Goal: Check status: Check status

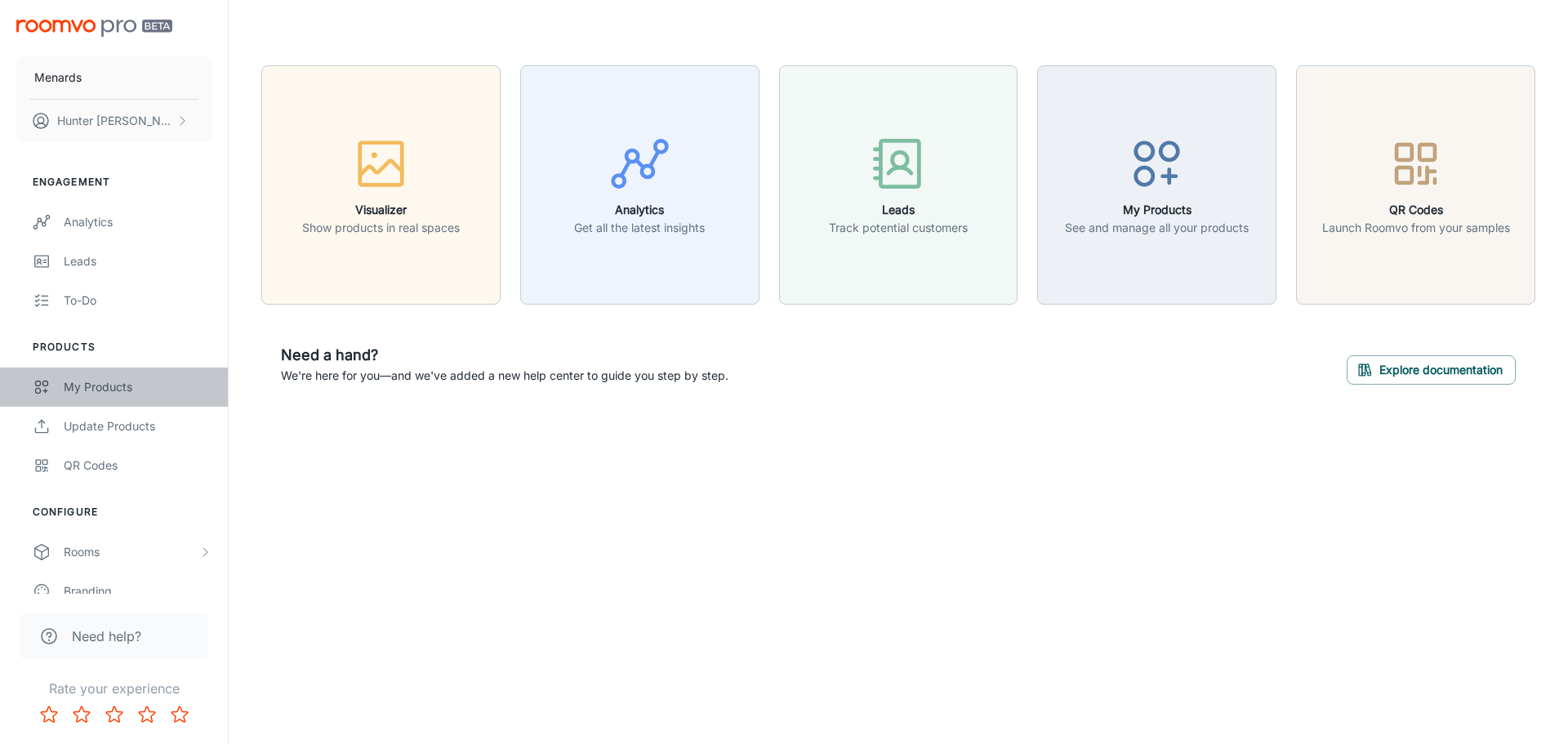
click at [126, 387] on div "My Products" at bounding box center [137, 387] width 148 height 18
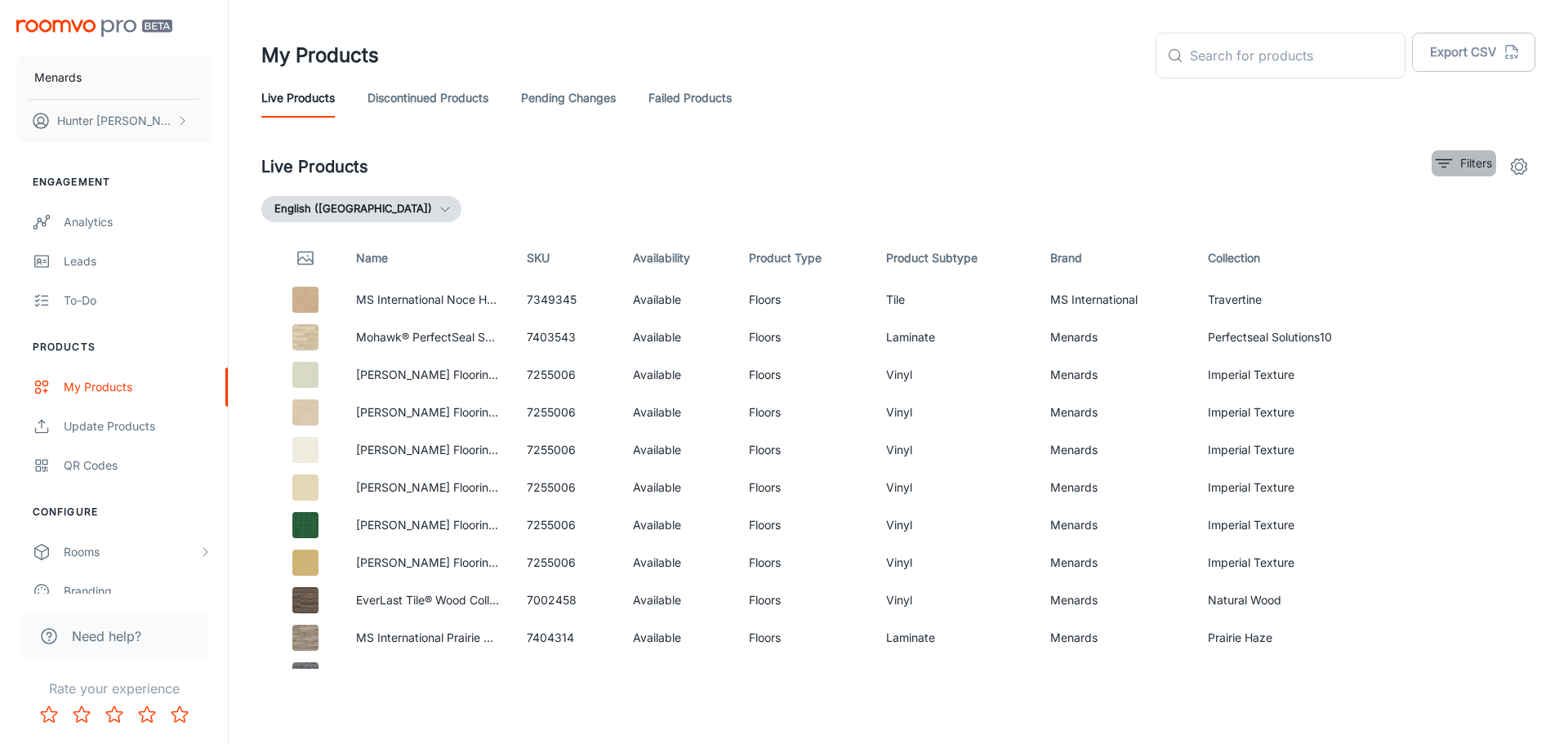
click at [1450, 162] on icon "filter" at bounding box center [1444, 163] width 20 height 20
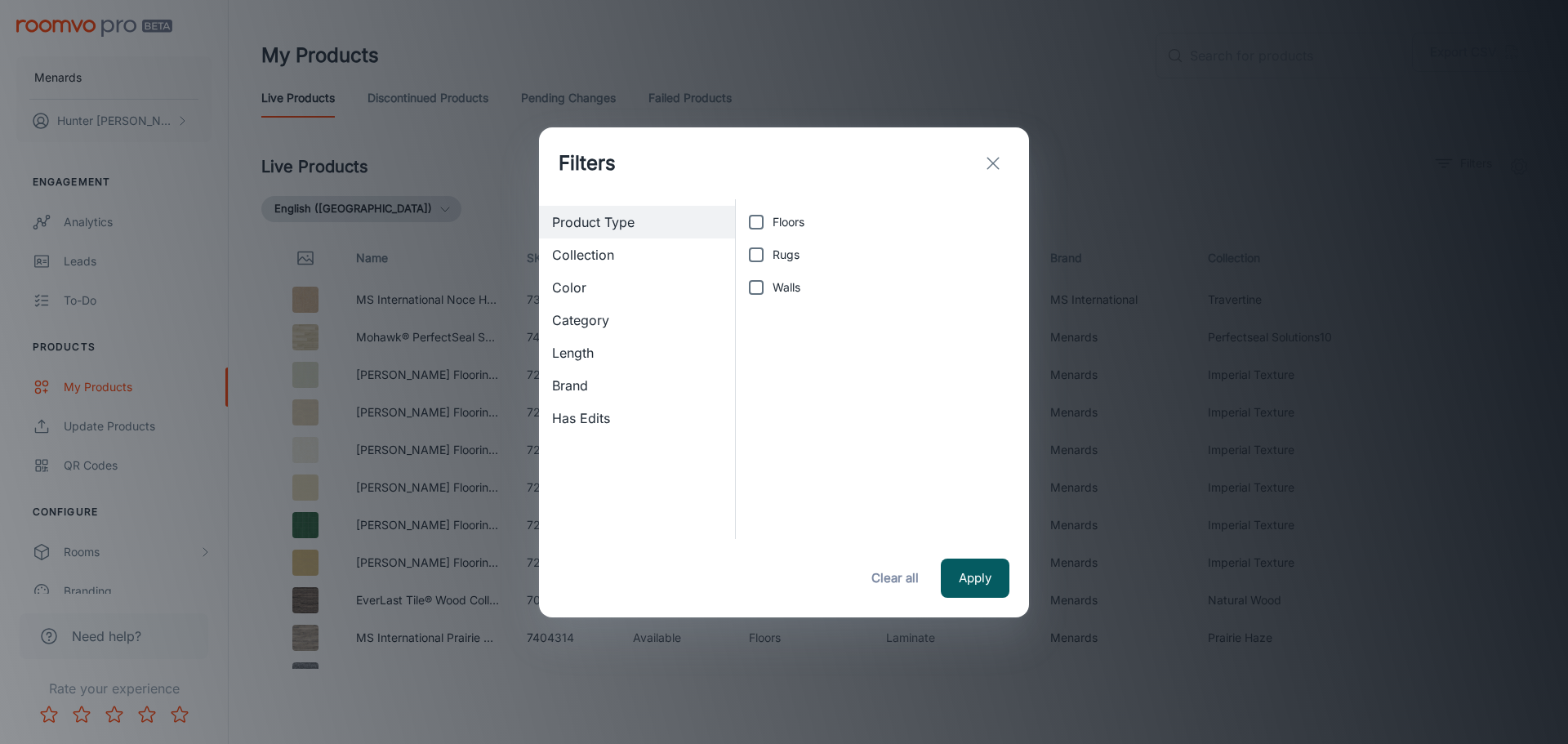
click at [762, 257] on input "Rugs" at bounding box center [756, 255] width 33 height 32
checkbox input "true"
click at [998, 575] on button "Apply" at bounding box center [975, 578] width 68 height 39
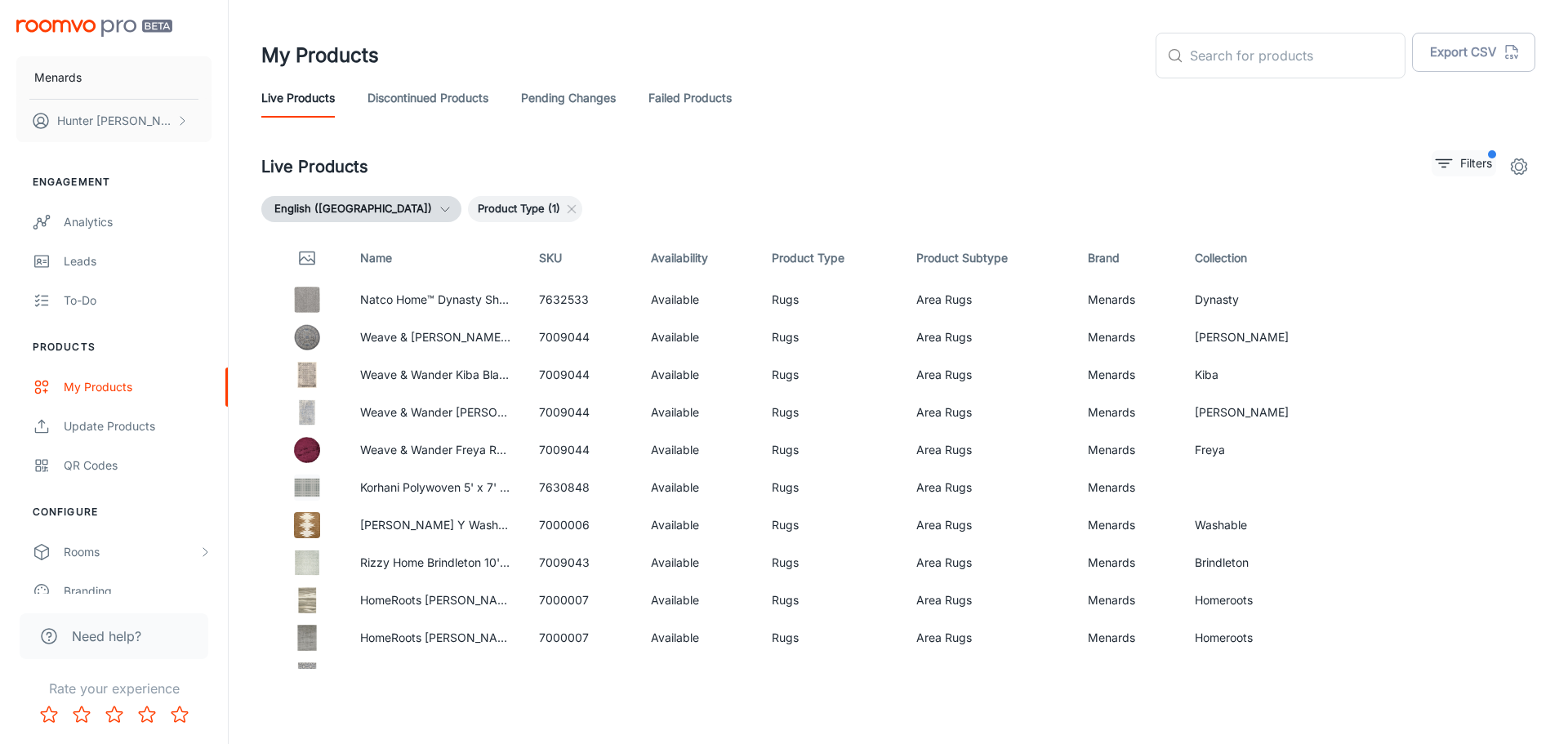
click at [1447, 165] on icon "filter" at bounding box center [1444, 163] width 20 height 20
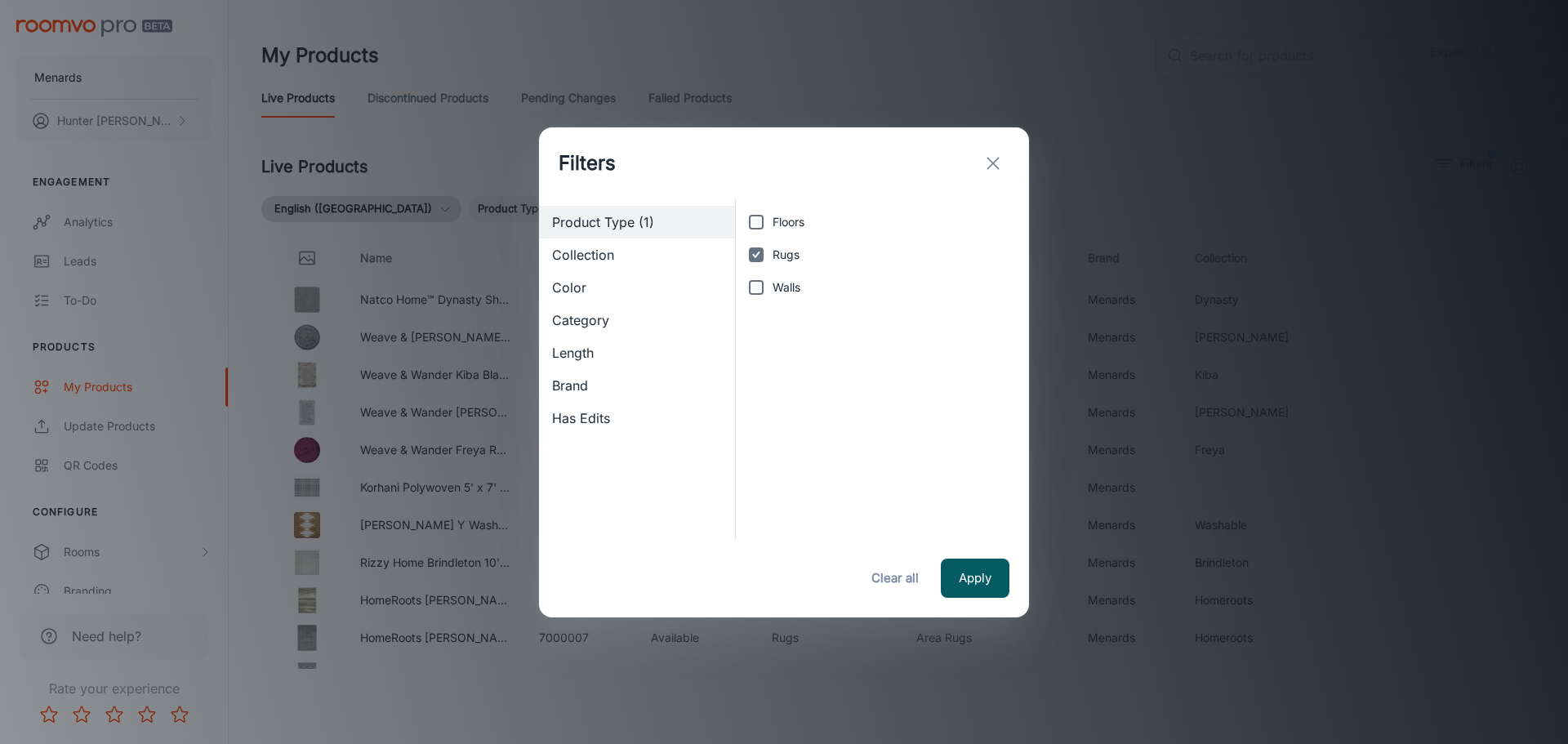
click at [1127, 89] on div "Filters Product Type (1) Collection Color Category Length Brand Has Edits Floor…" at bounding box center [784, 372] width 1568 height 744
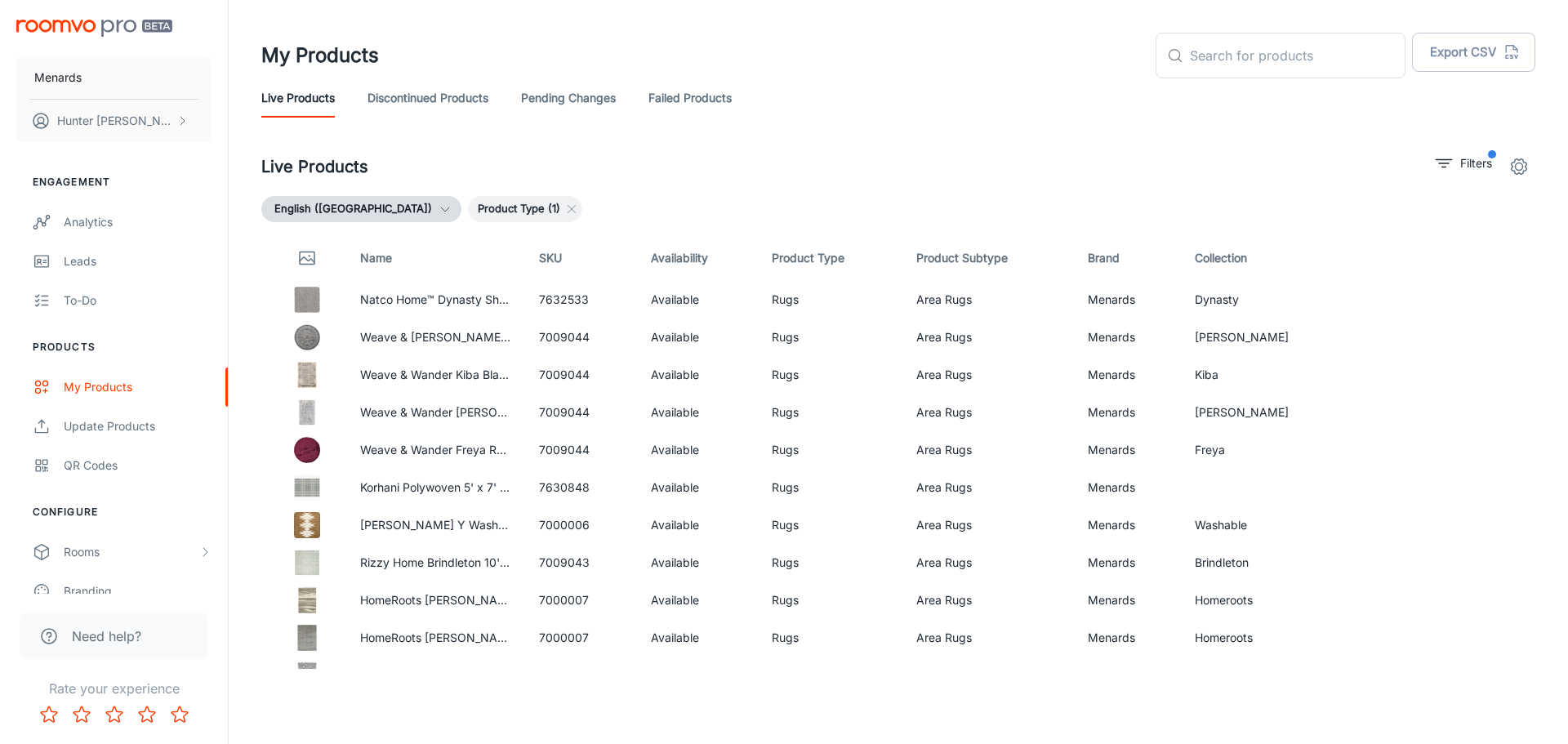
click at [719, 101] on link "Failed Products" at bounding box center [689, 98] width 83 height 39
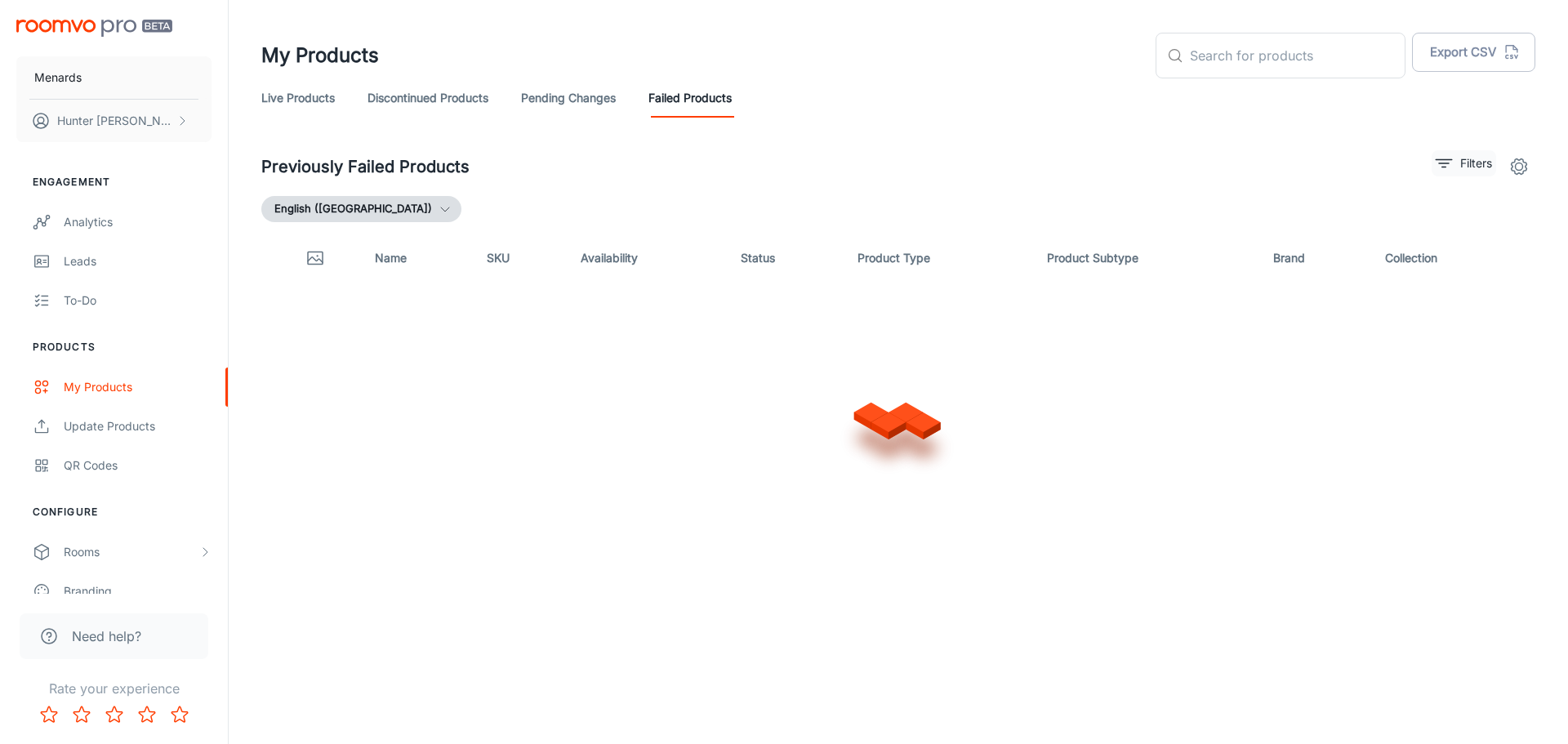
click at [1457, 164] on button "Filters" at bounding box center [1464, 163] width 64 height 27
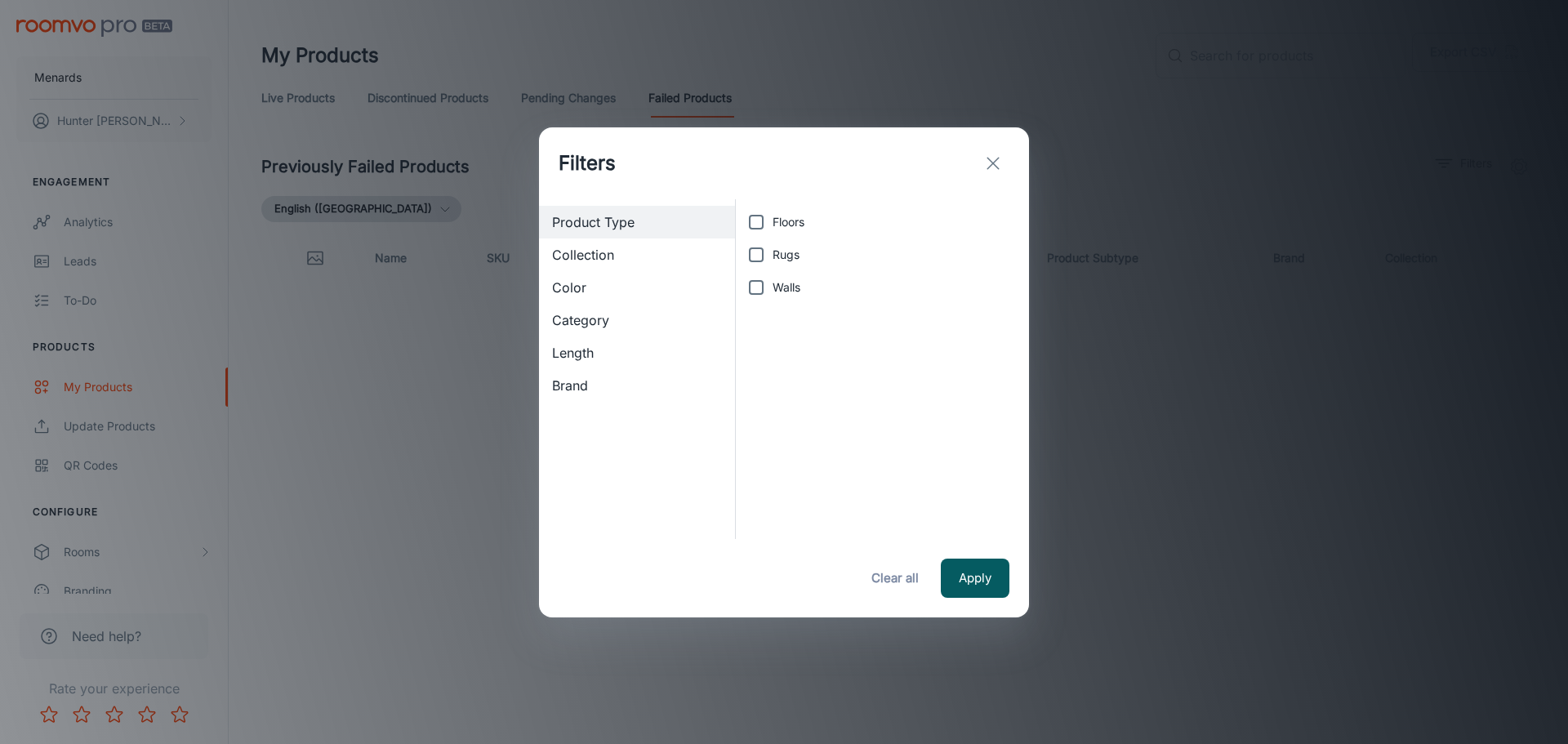
click at [583, 258] on span "Collection" at bounding box center [637, 254] width 170 height 20
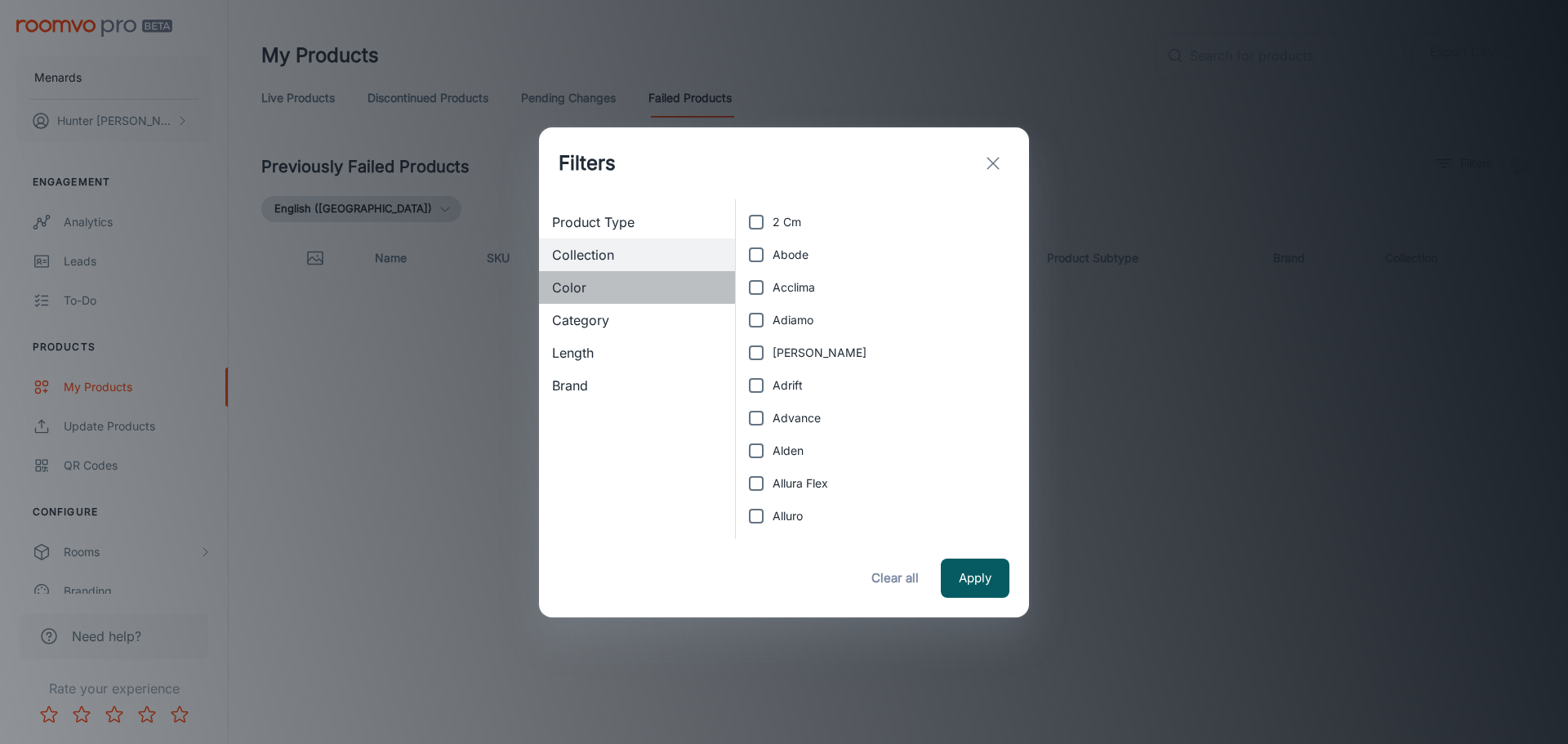
click at [587, 288] on span "Color" at bounding box center [637, 287] width 170 height 20
click at [587, 322] on span "Category" at bounding box center [637, 320] width 170 height 20
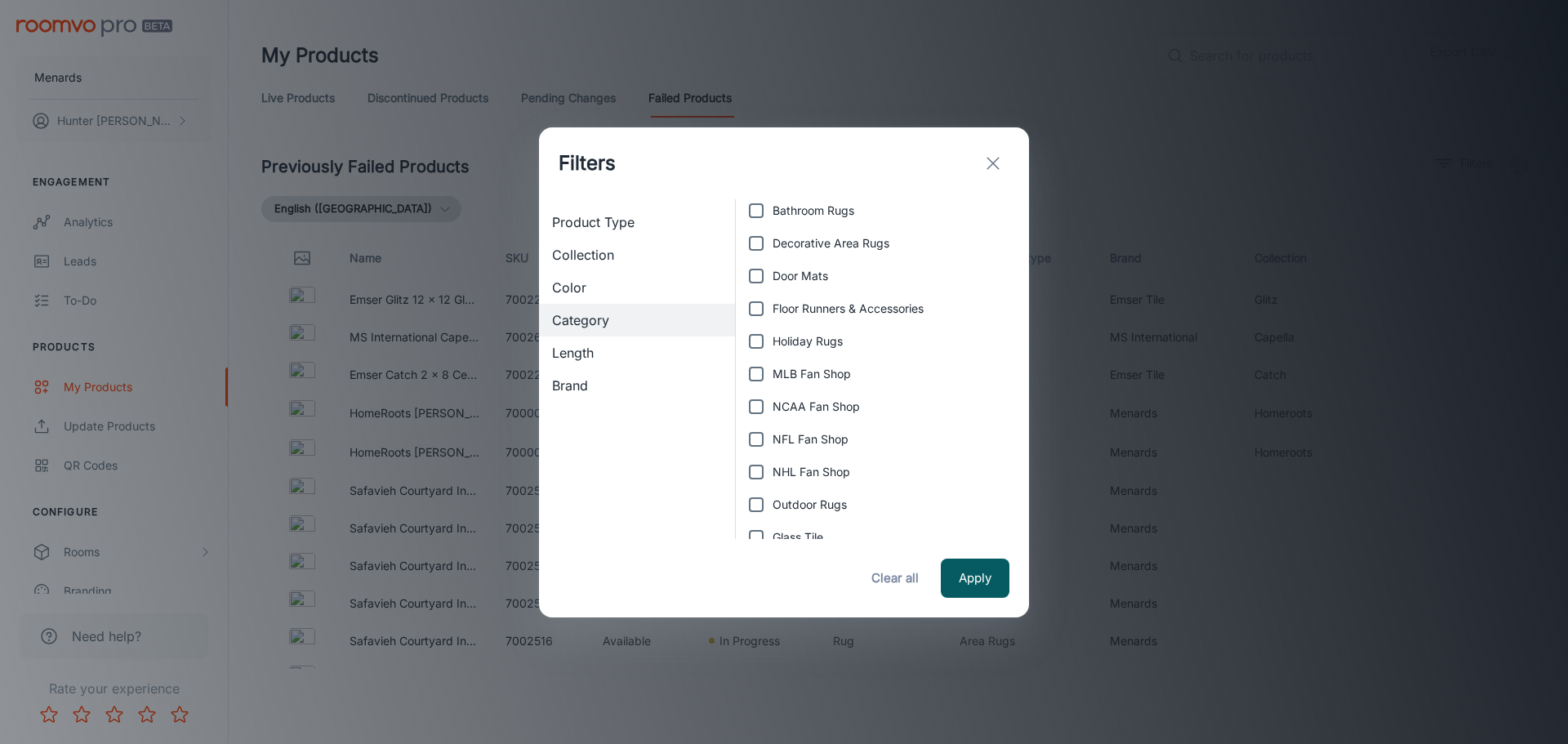
scroll to position [898, 0]
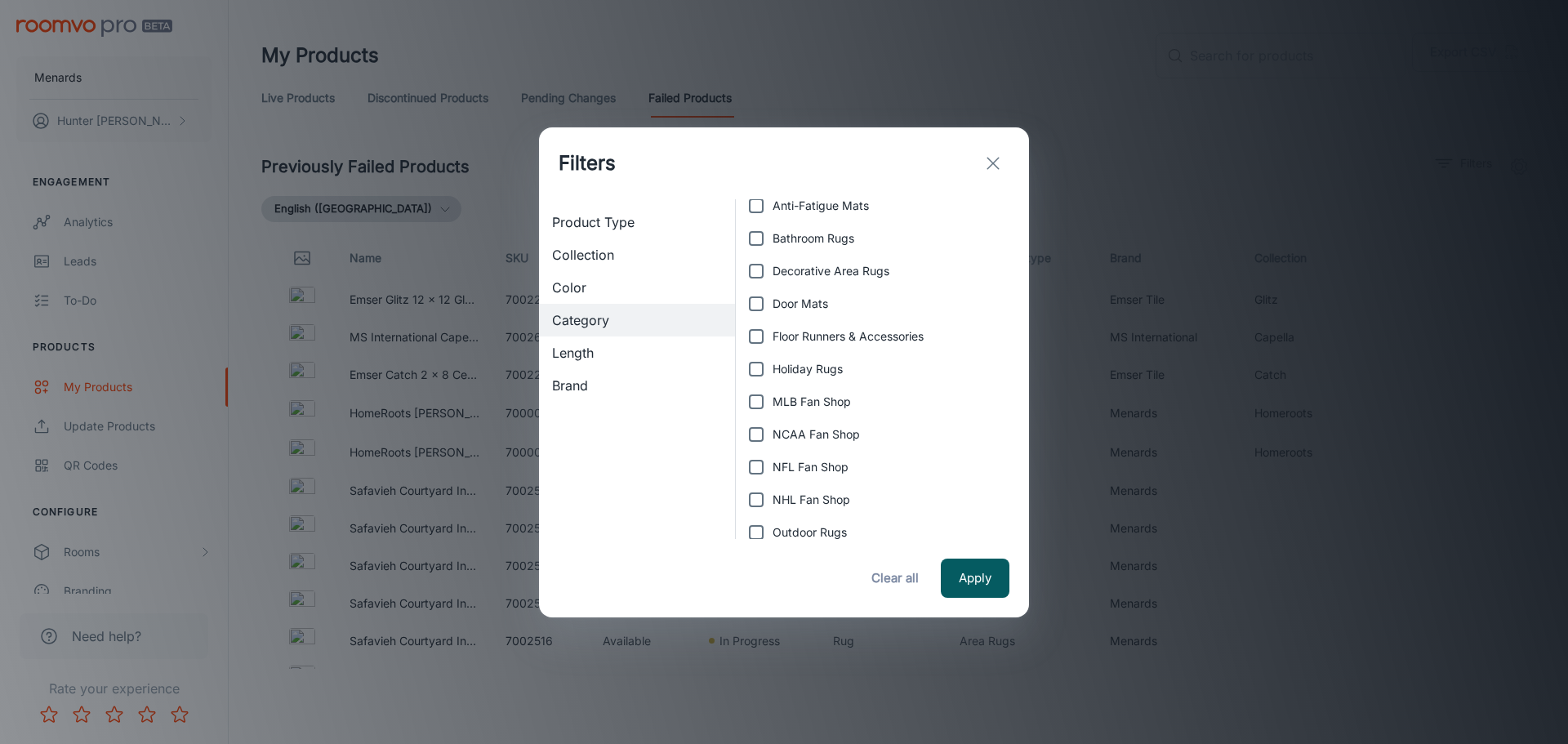
click at [814, 207] on span "Anti-Fatigue Mats" at bounding box center [820, 205] width 97 height 18
click at [772, 207] on input "Anti-Fatigue Mats" at bounding box center [756, 206] width 33 height 32
checkbox input "true"
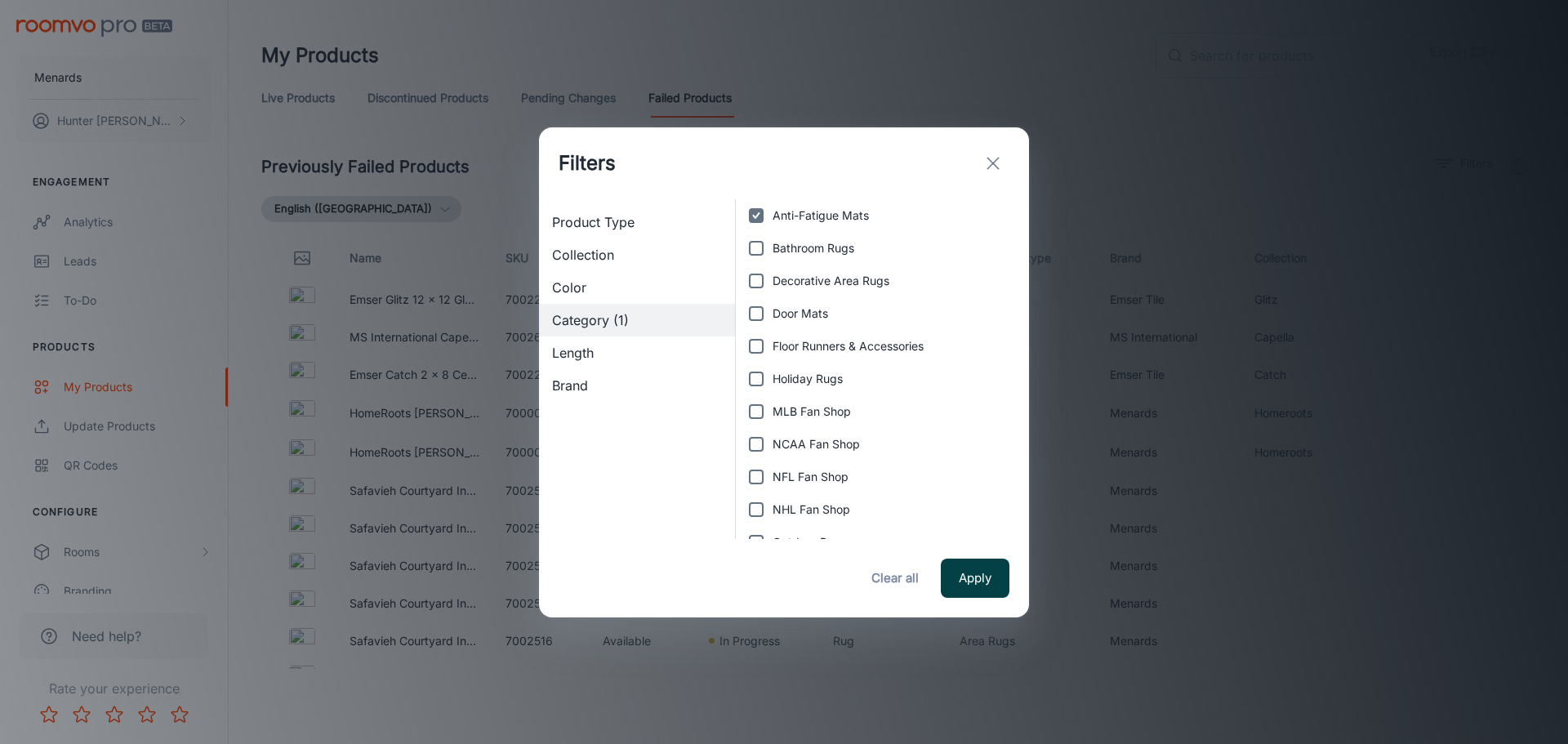
click at [983, 588] on button "Apply" at bounding box center [975, 578] width 68 height 39
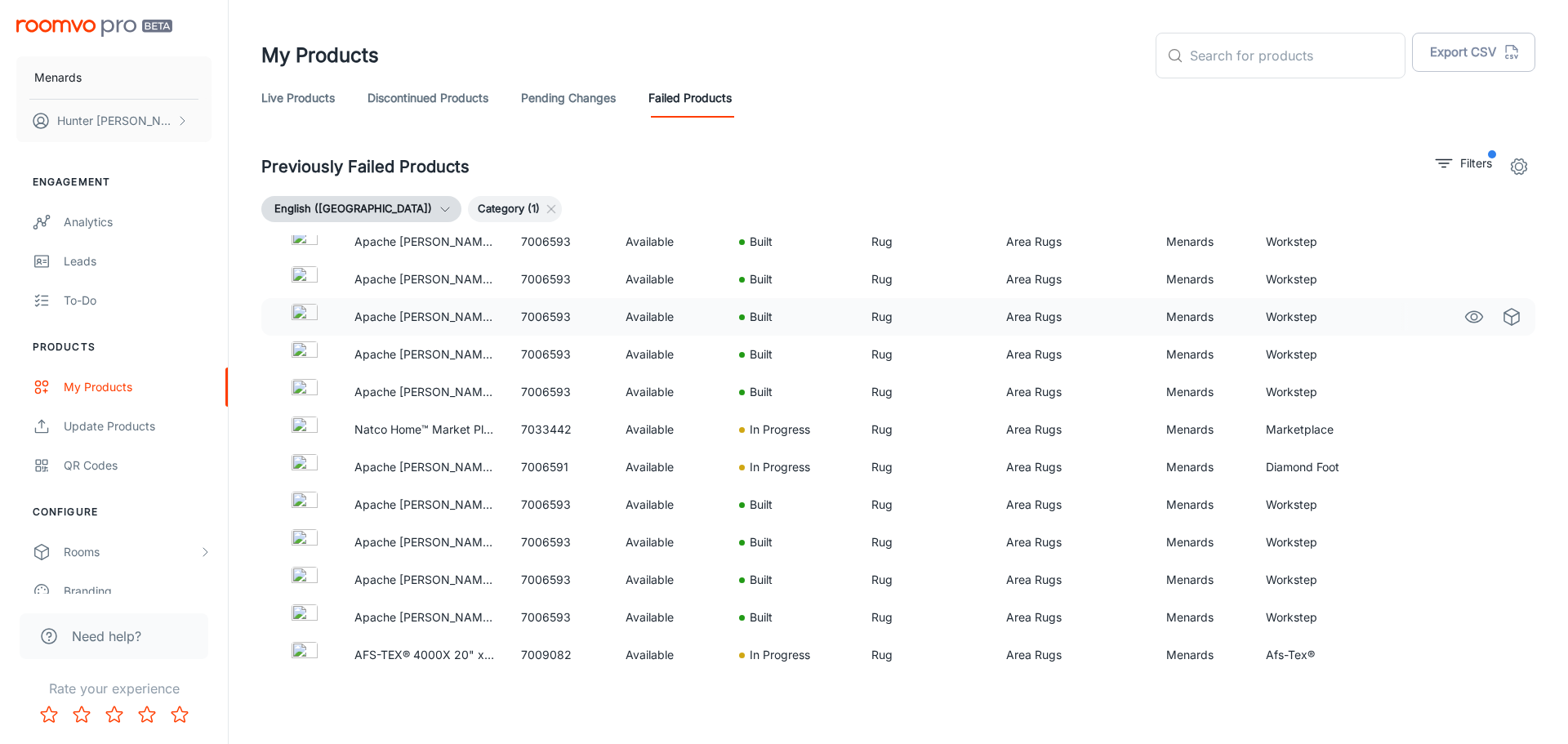
scroll to position [175, 0]
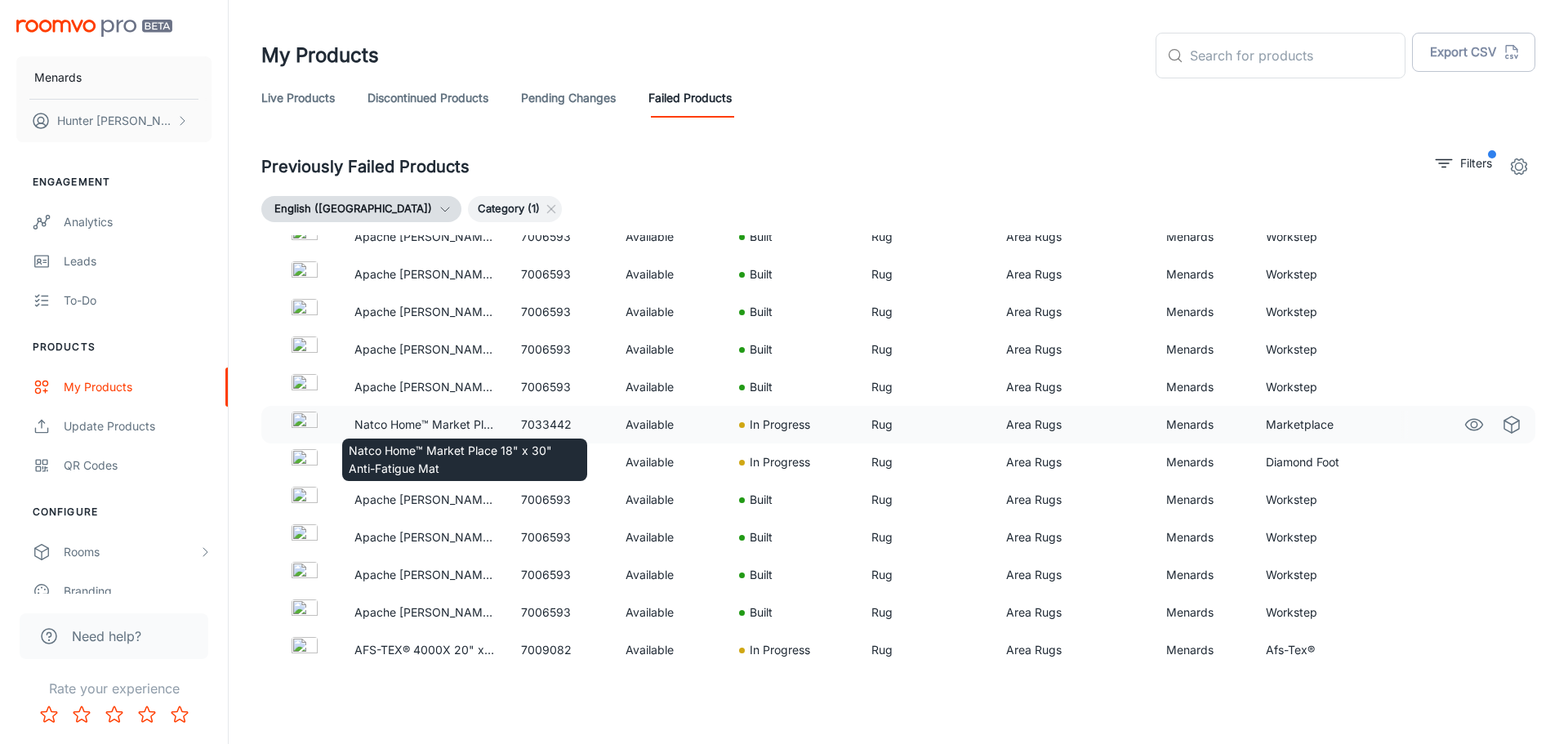
click at [423, 422] on p "Natco Home™ Market Place 18" x 30" Anti-Fatigue Mat" at bounding box center [424, 424] width 140 height 18
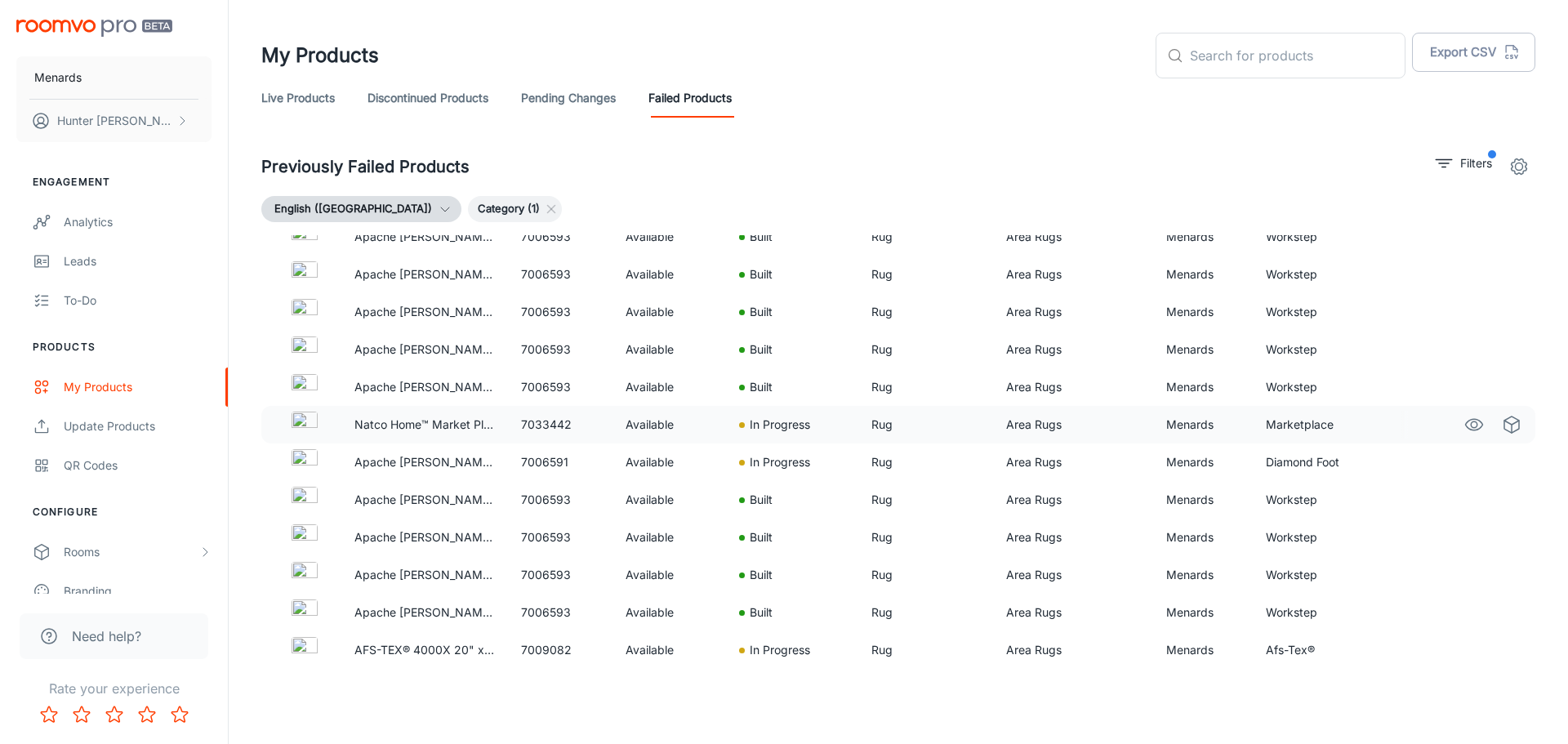
click at [698, 422] on td "Available" at bounding box center [669, 425] width 114 height 38
click at [278, 425] on td at bounding box center [302, 425] width 80 height 38
click at [331, 417] on td at bounding box center [302, 425] width 80 height 38
click at [311, 422] on img at bounding box center [305, 424] width 27 height 27
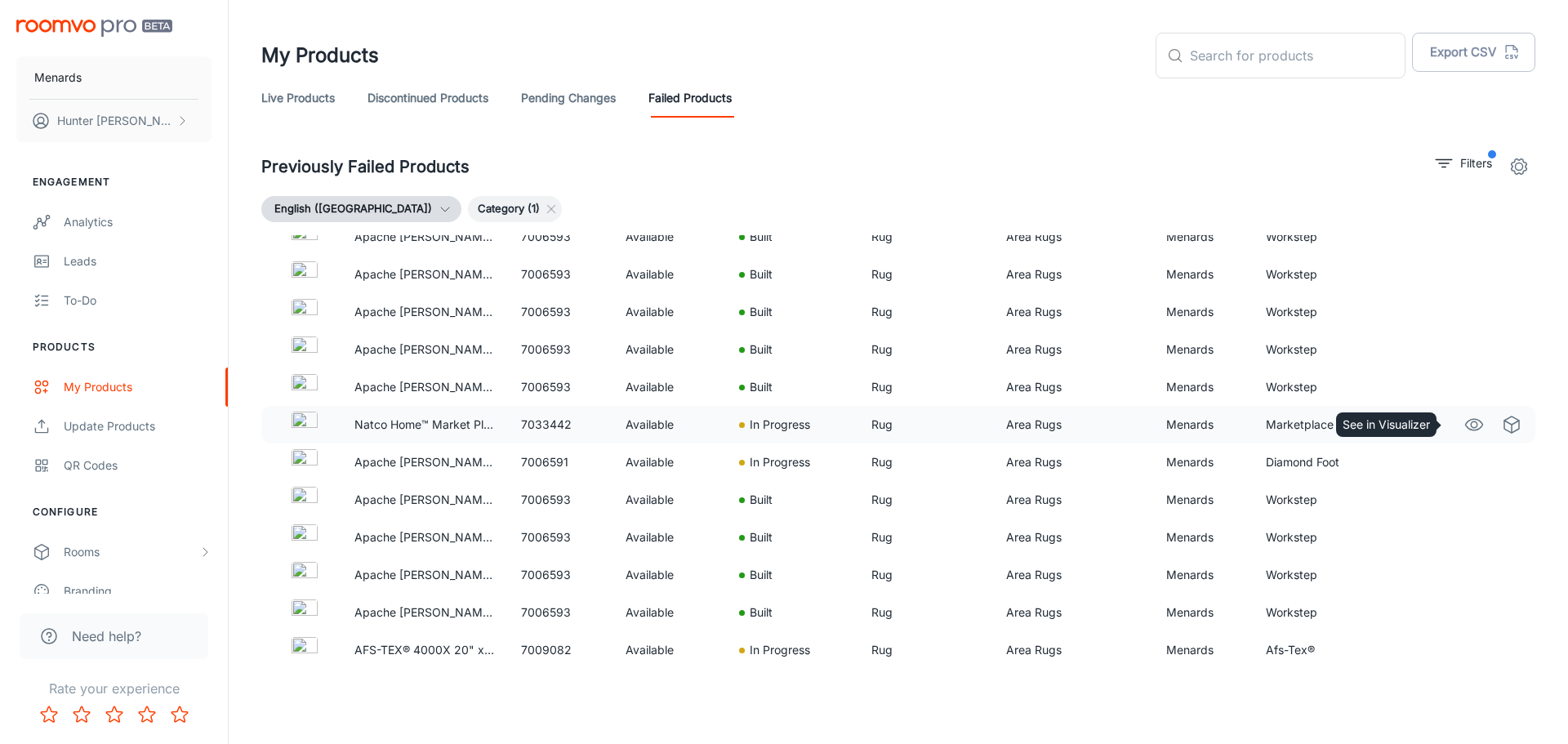
click at [1464, 424] on icon "See in Visualizer" at bounding box center [1474, 424] width 20 height 20
click at [1471, 159] on p "Filters" at bounding box center [1476, 162] width 32 height 18
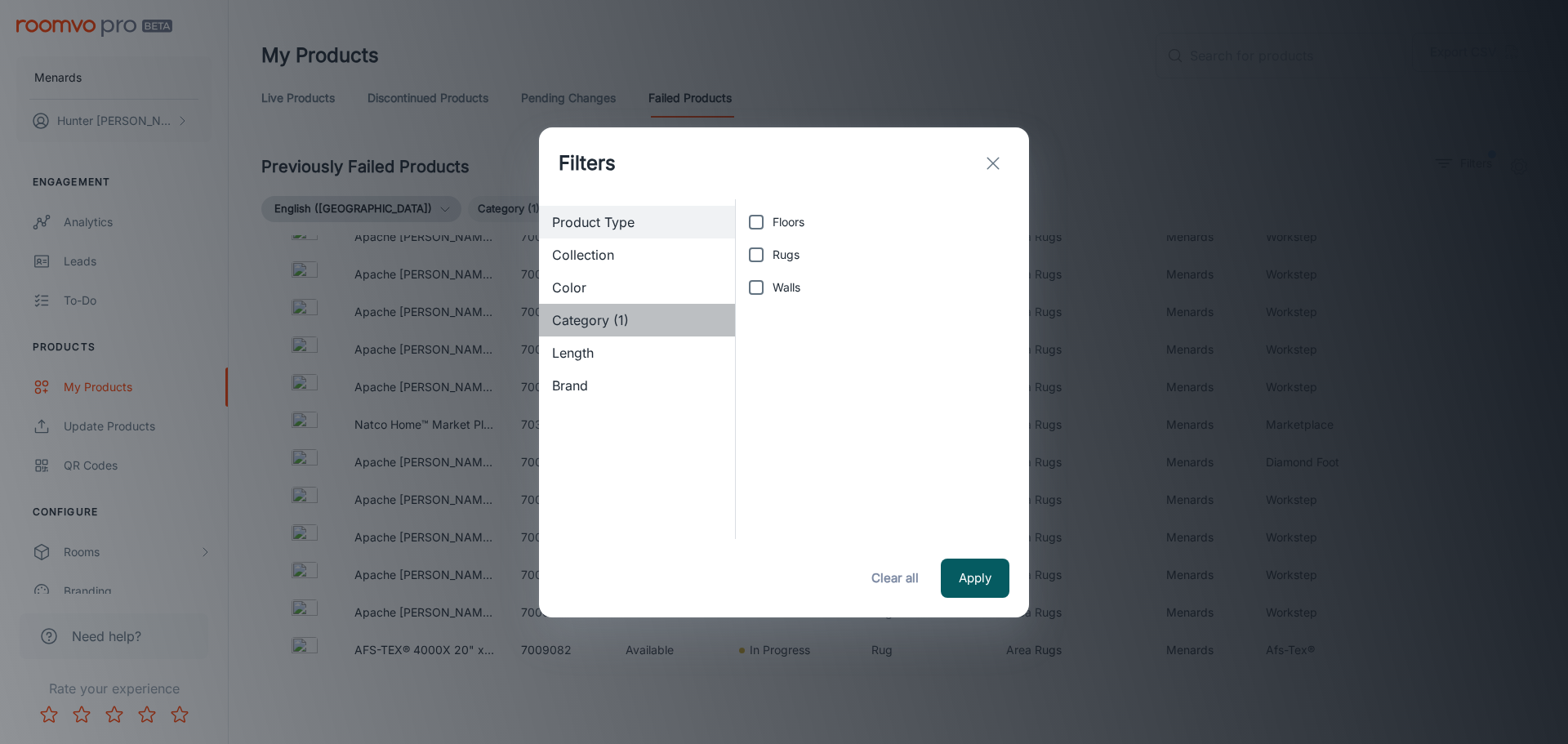
click at [605, 321] on span "Category (1)" at bounding box center [637, 320] width 170 height 20
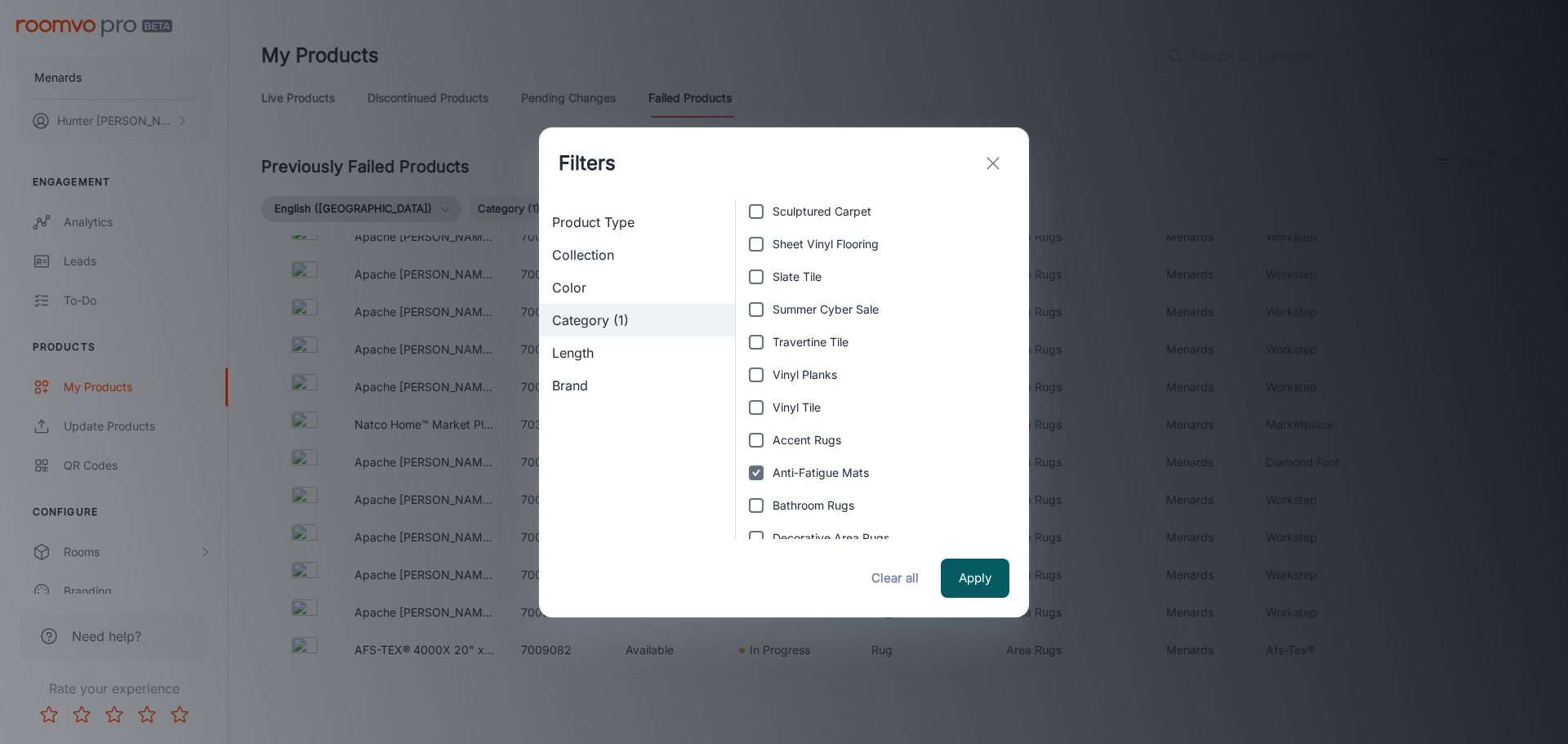
scroll to position [653, 0]
click at [784, 449] on span "Anti-Fatigue Mats" at bounding box center [820, 451] width 97 height 18
click at [772, 449] on input "Anti-Fatigue Mats" at bounding box center [756, 451] width 33 height 32
checkbox input "false"
click at [816, 422] on span "Accent Rugs" at bounding box center [807, 417] width 68 height 18
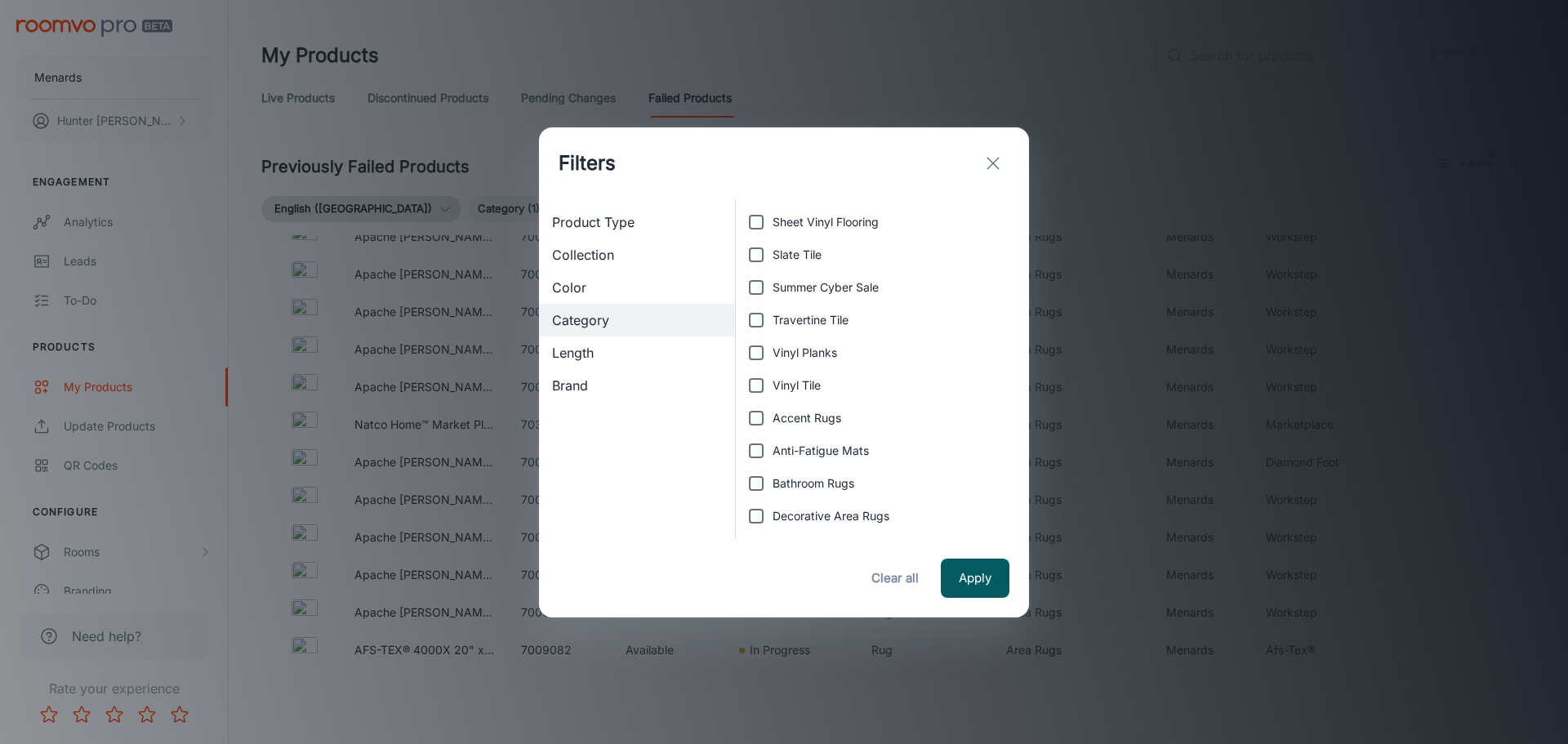
click at [772, 422] on input "Accent Rugs" at bounding box center [756, 418] width 33 height 32
checkbox input "true"
click at [978, 585] on button "Apply" at bounding box center [975, 578] width 68 height 39
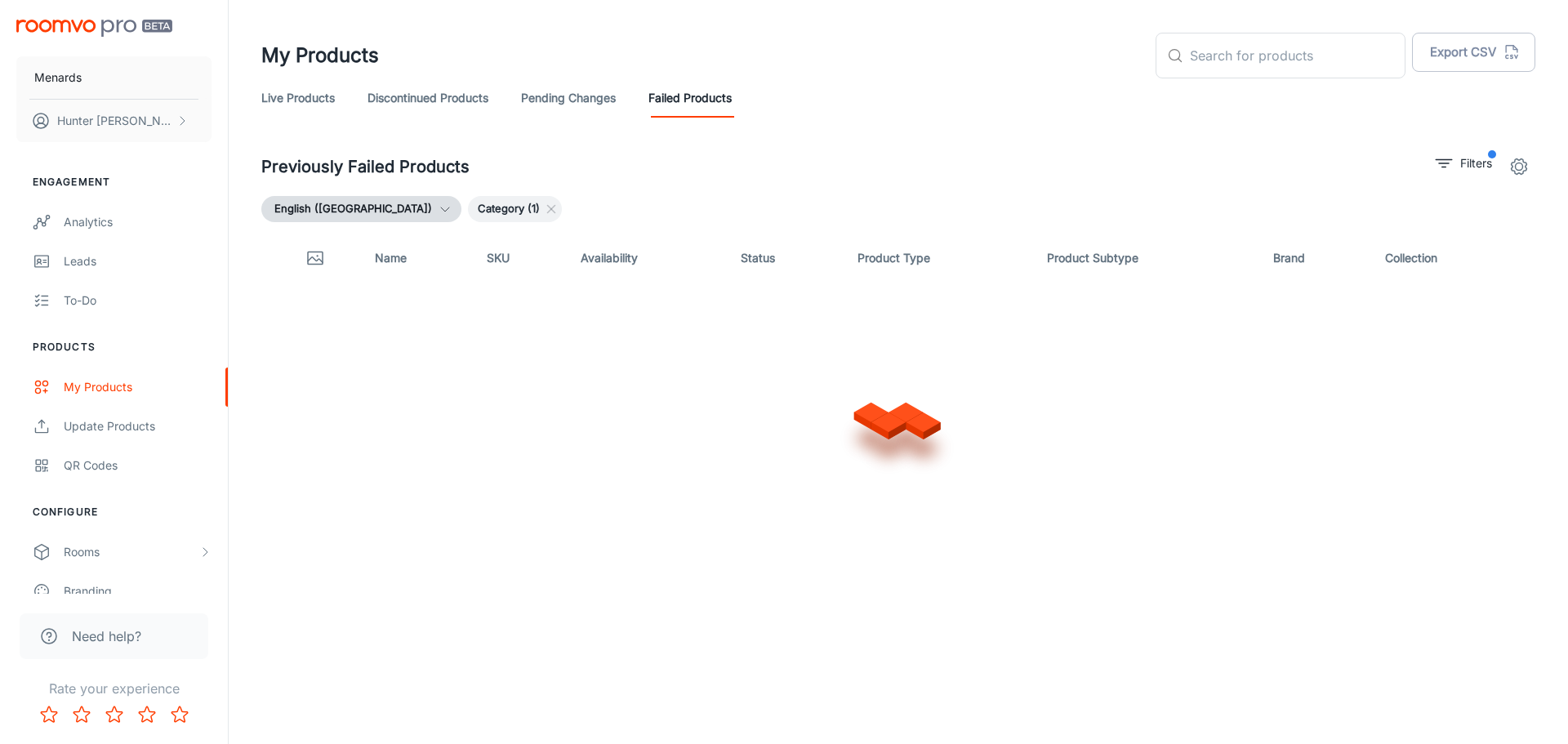
scroll to position [0, 0]
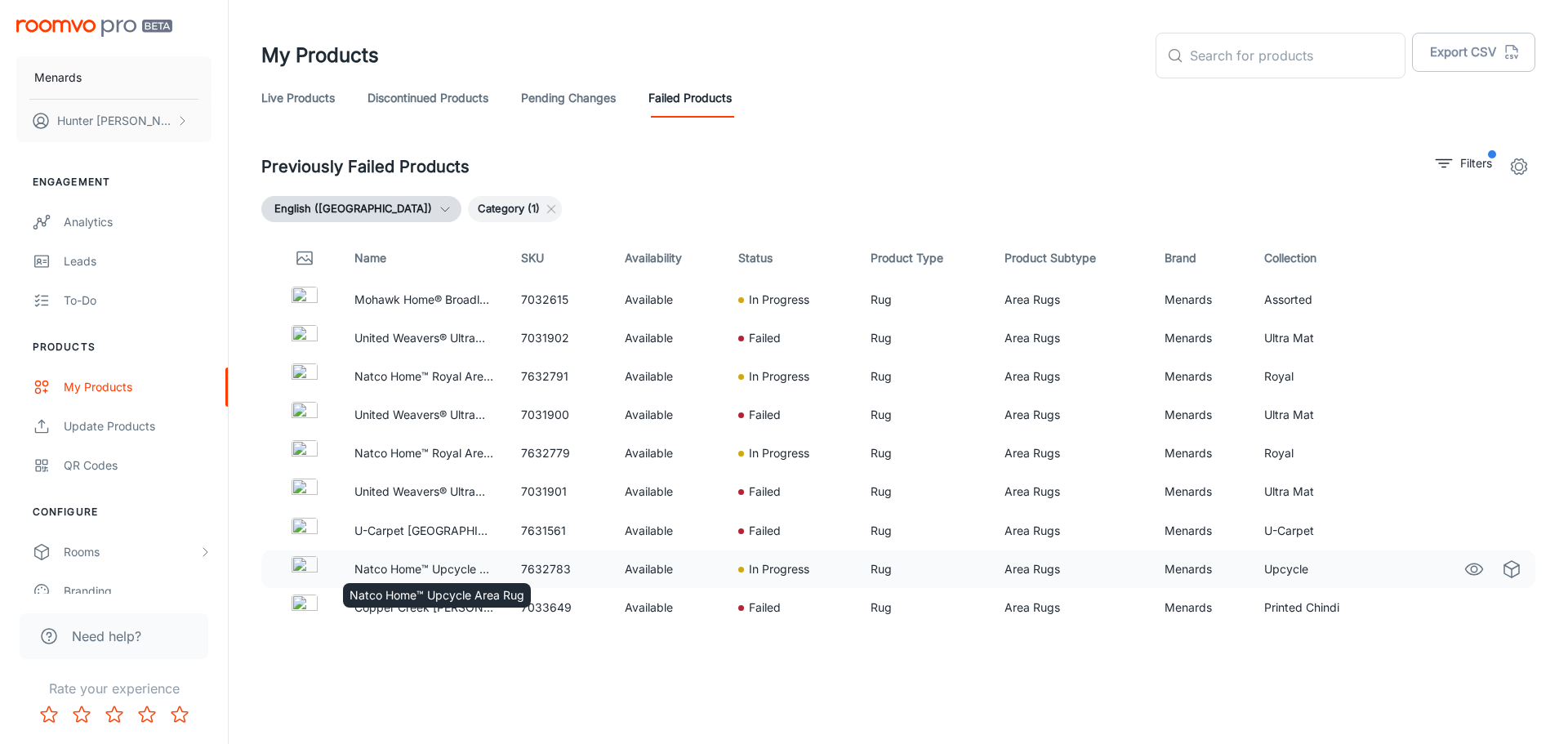
click at [465, 570] on p "Natco Home™ Upcycle Area Rug" at bounding box center [424, 569] width 140 height 18
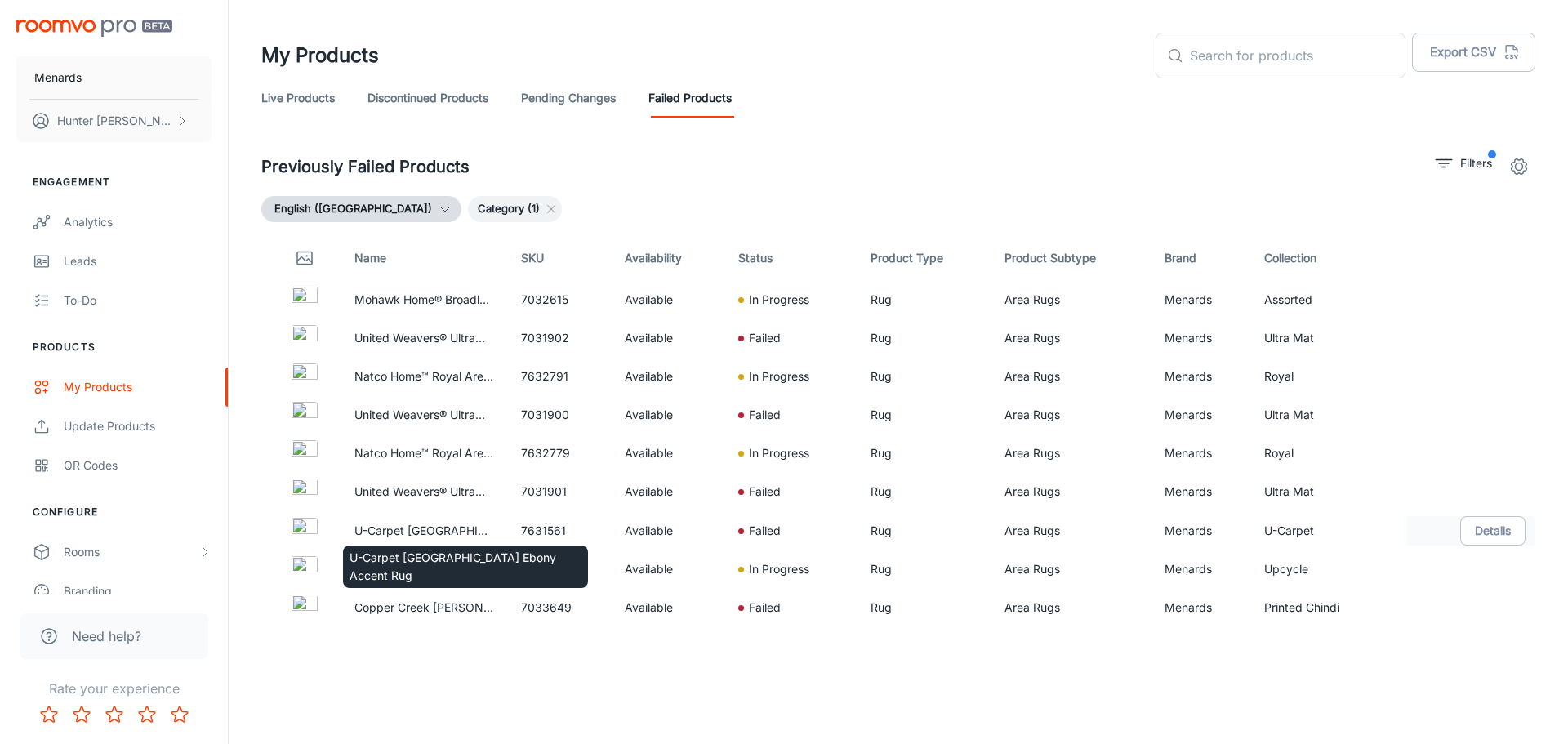
click at [431, 533] on p "U-Carpet [GEOGRAPHIC_DATA] Ebony Accent Rug" at bounding box center [424, 530] width 140 height 18
click at [771, 523] on p "Failed" at bounding box center [765, 530] width 32 height 18
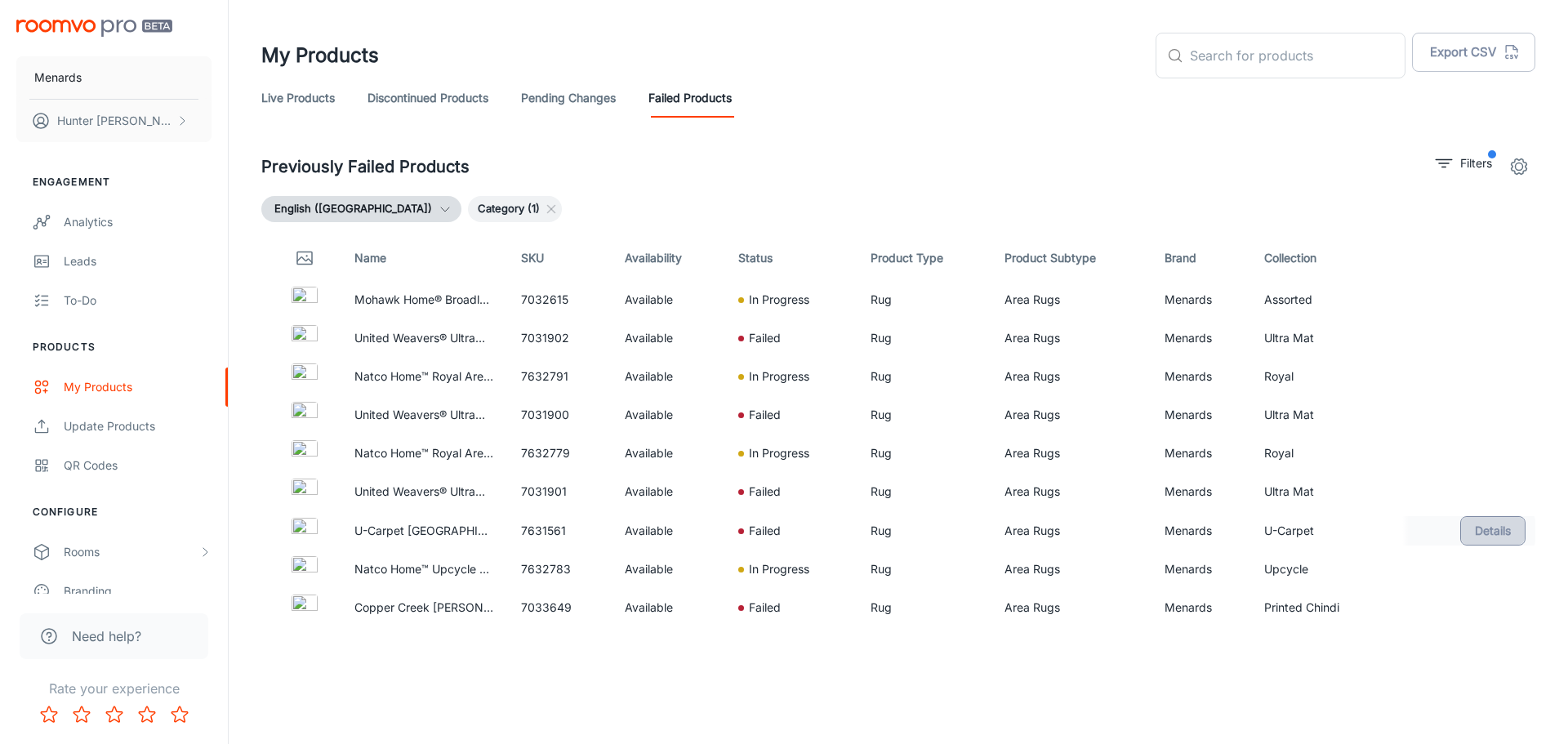
click at [1482, 533] on button "Details" at bounding box center [1493, 531] width 65 height 29
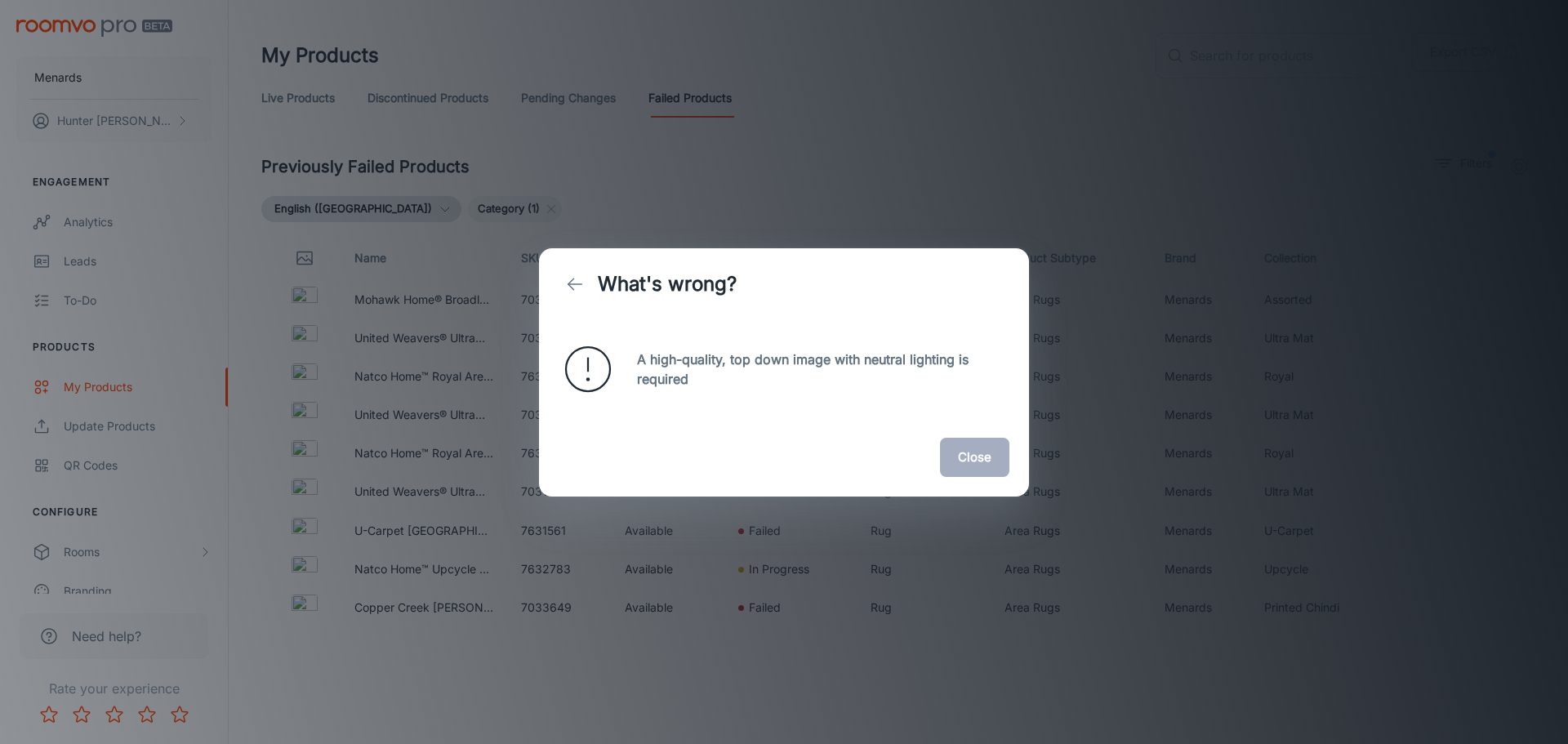
click at [979, 458] on button "Close" at bounding box center [974, 458] width 69 height 39
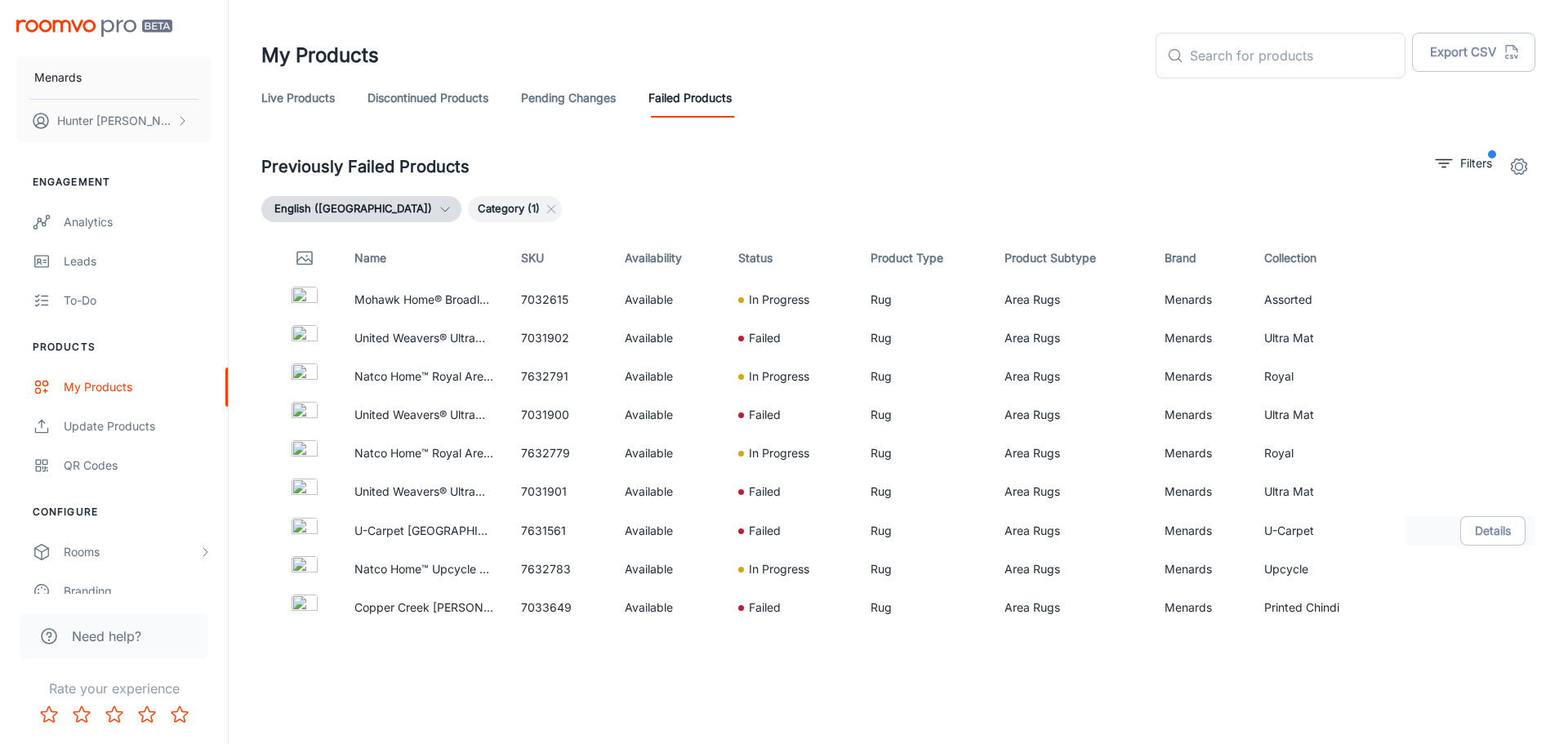
click at [565, 530] on td "7631561" at bounding box center [560, 531] width 104 height 39
click at [754, 528] on p "Failed" at bounding box center [765, 530] width 32 height 18
click at [1500, 532] on button "Details" at bounding box center [1493, 531] width 65 height 29
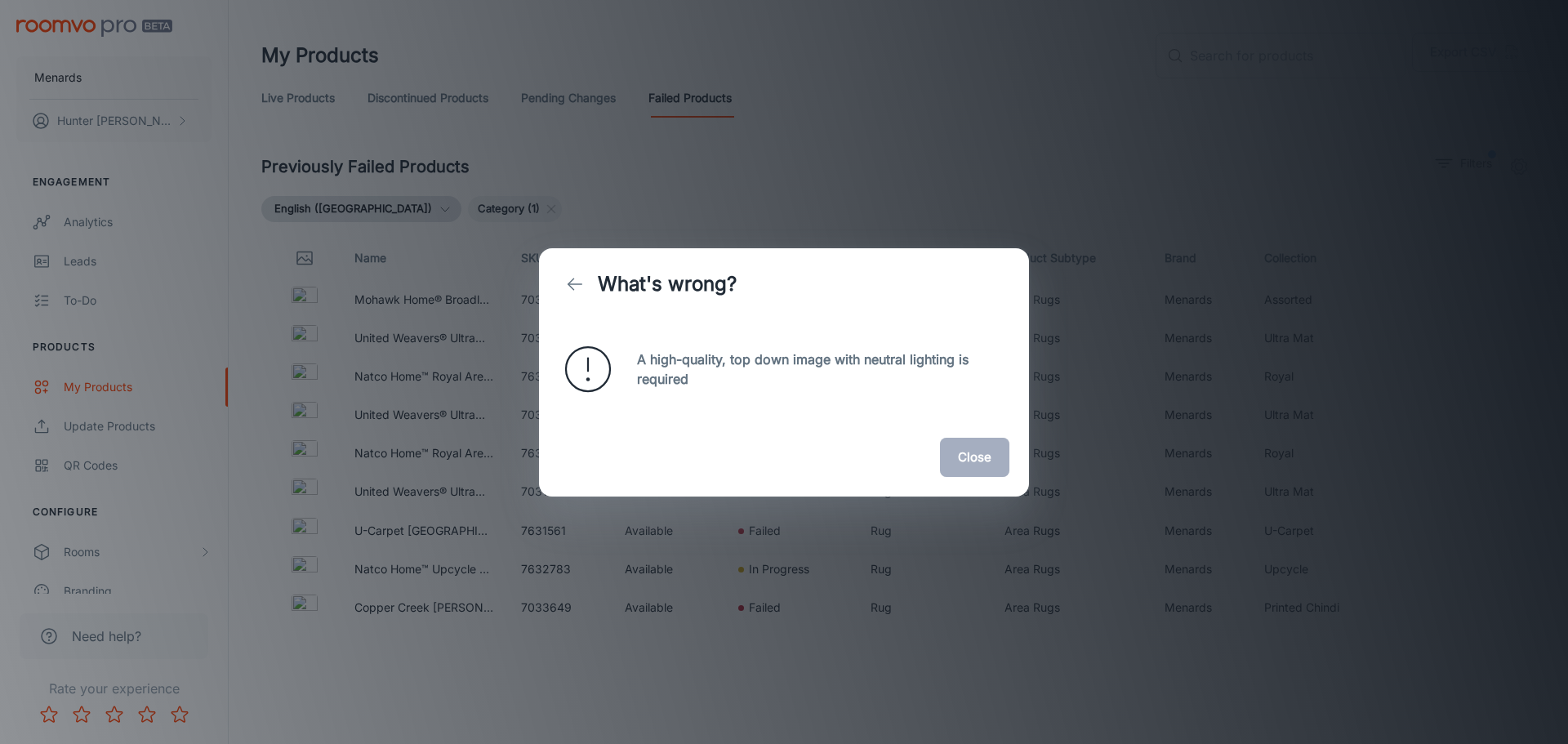
click at [969, 449] on button "Close" at bounding box center [974, 458] width 69 height 39
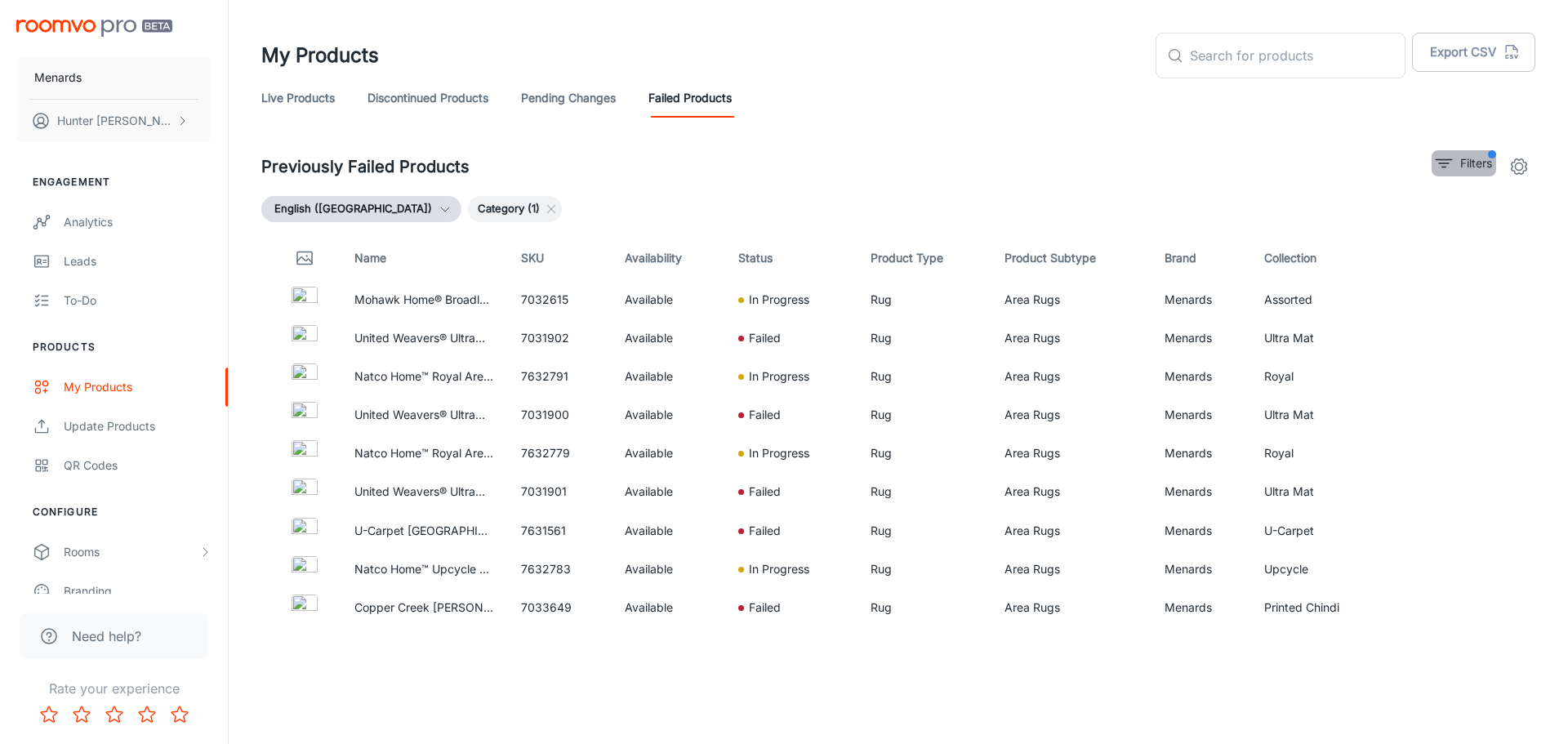
click at [1488, 168] on p "Filters" at bounding box center [1476, 162] width 32 height 18
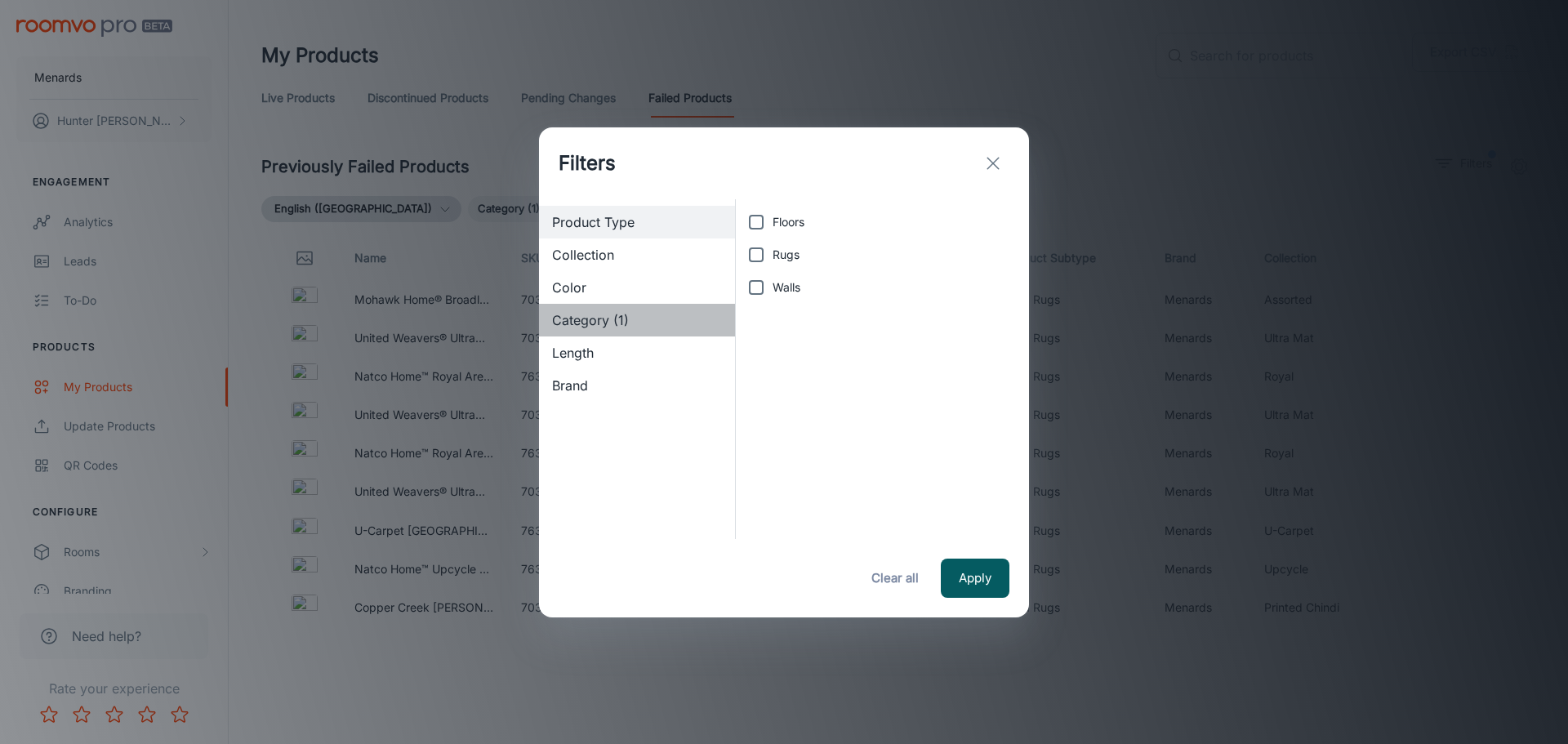
click at [572, 322] on span "Category (1)" at bounding box center [637, 320] width 170 height 20
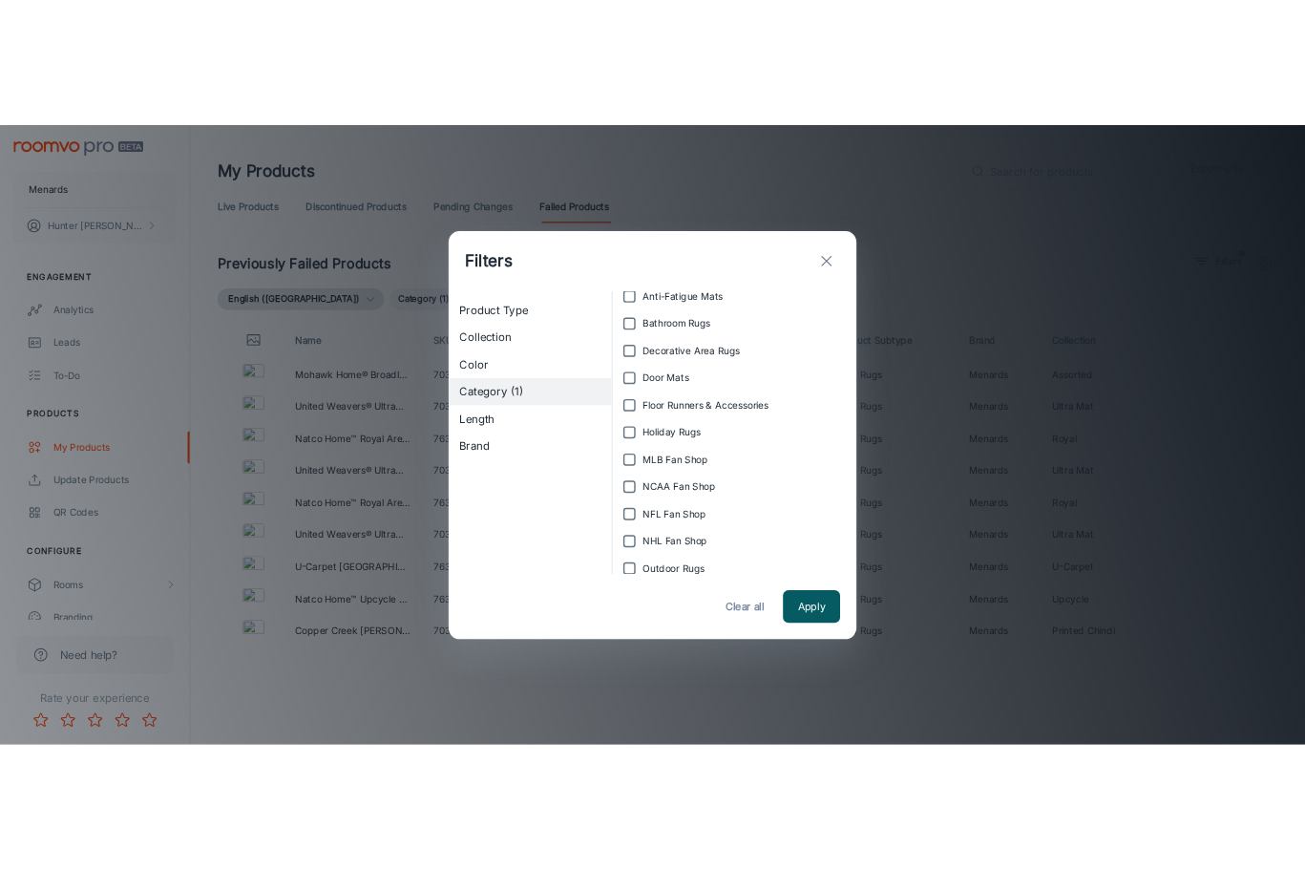
scroll to position [955, 0]
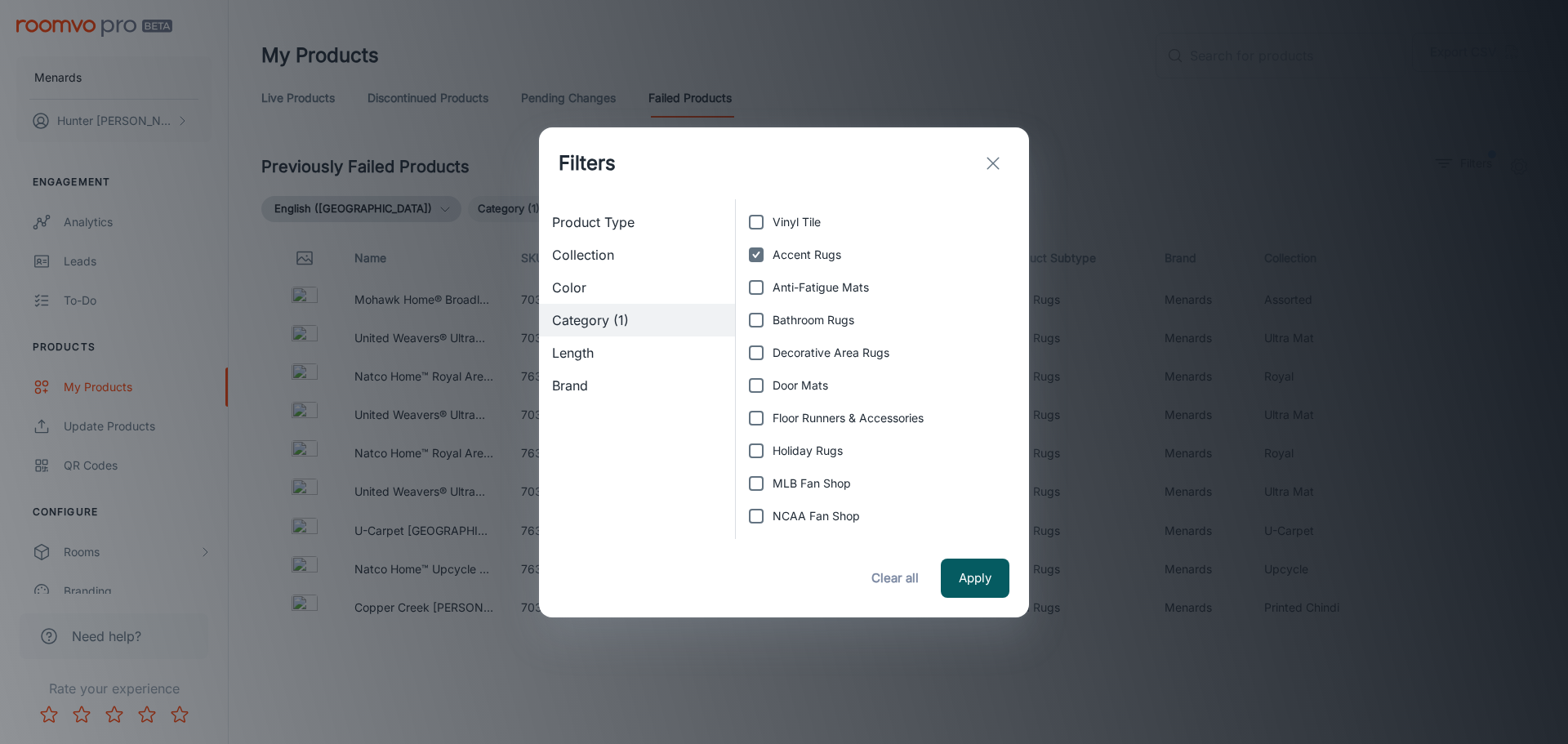
click at [779, 255] on span "Accent Rugs" at bounding box center [807, 254] width 68 height 18
click at [772, 255] on input "Accent Rugs" at bounding box center [756, 255] width 33 height 32
checkbox input "false"
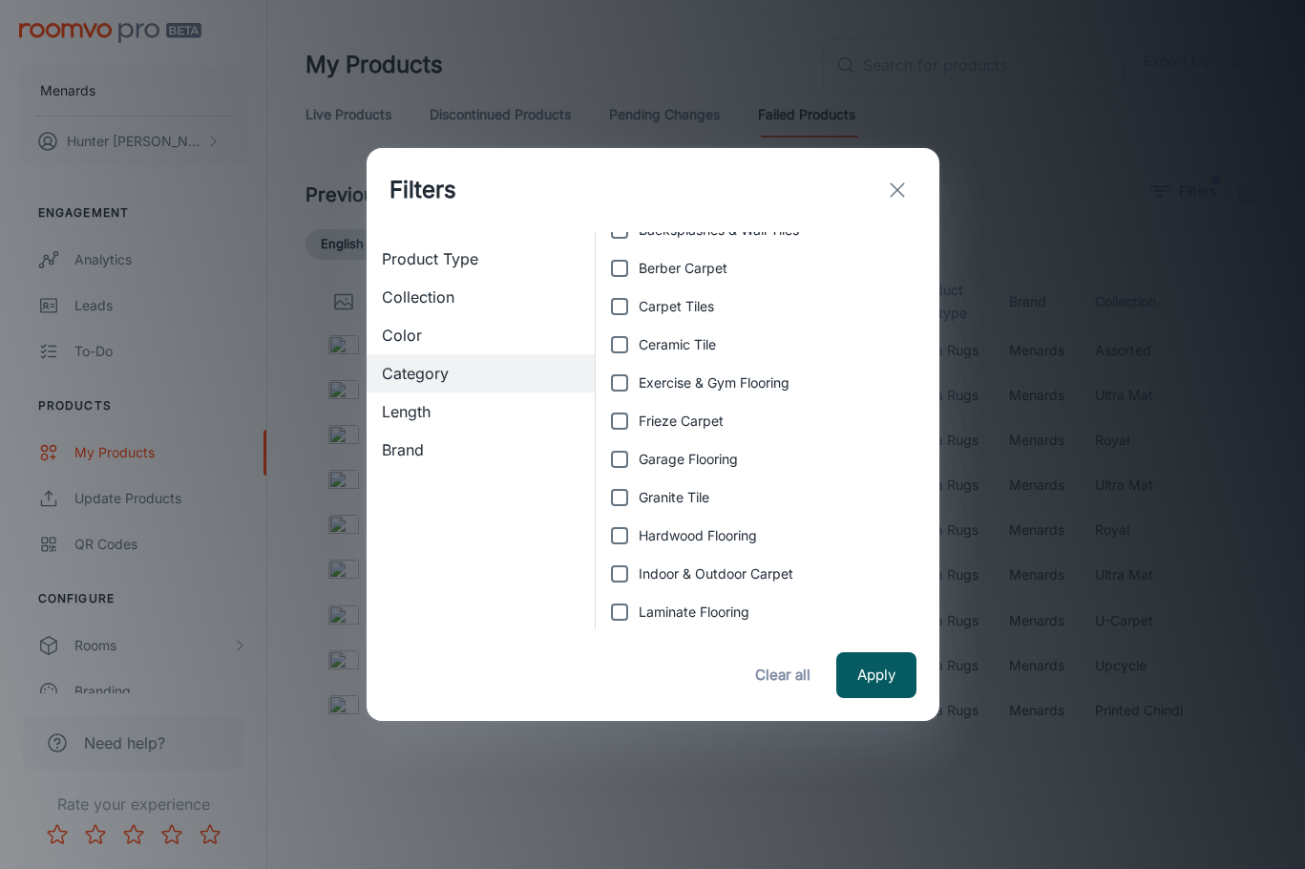
scroll to position [0, 0]
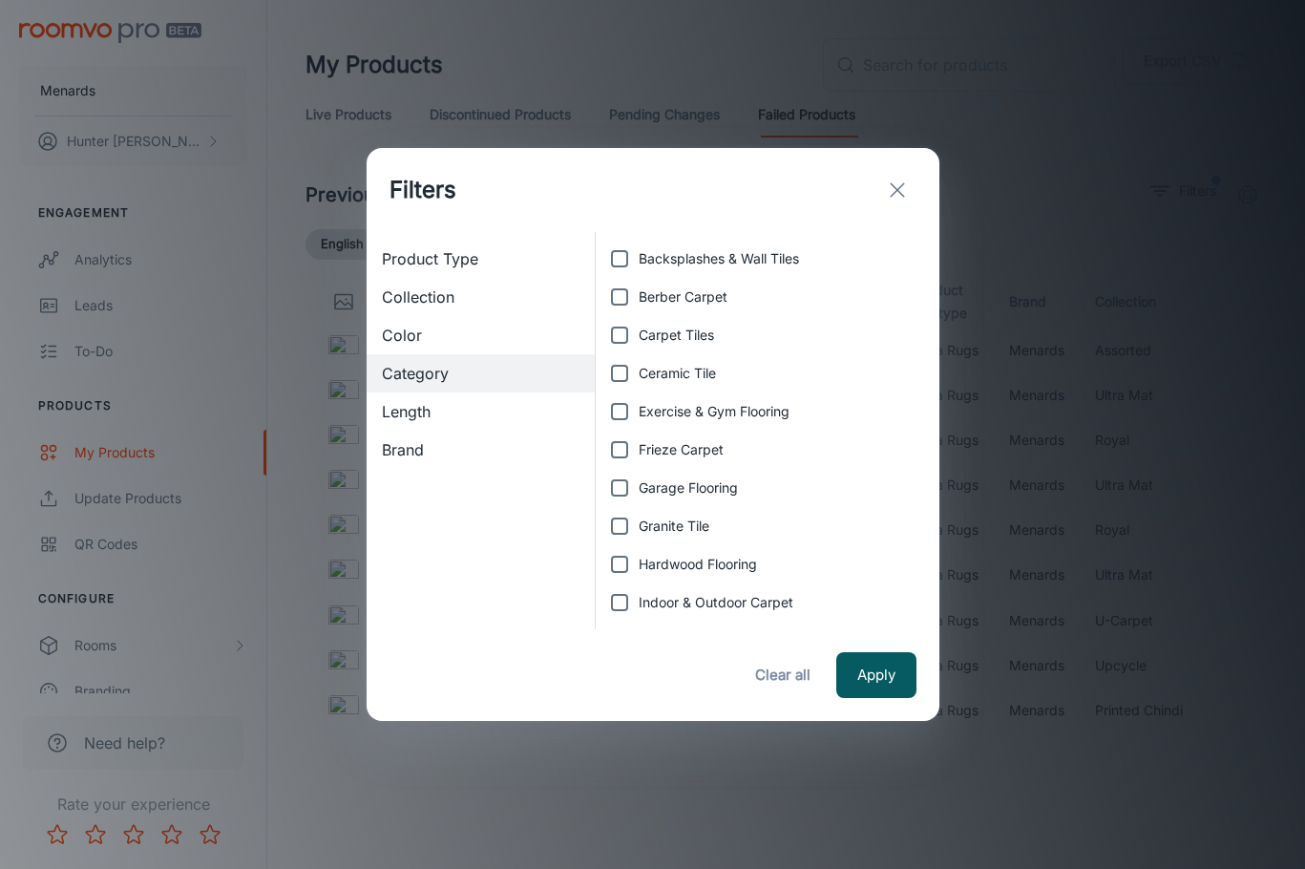
click at [679, 483] on span "Garage Flooring" at bounding box center [688, 487] width 99 height 21
click at [639, 483] on input "Garage Flooring" at bounding box center [620, 488] width 38 height 38
checkbox input "true"
click at [872, 661] on button "Apply" at bounding box center [877, 675] width 80 height 46
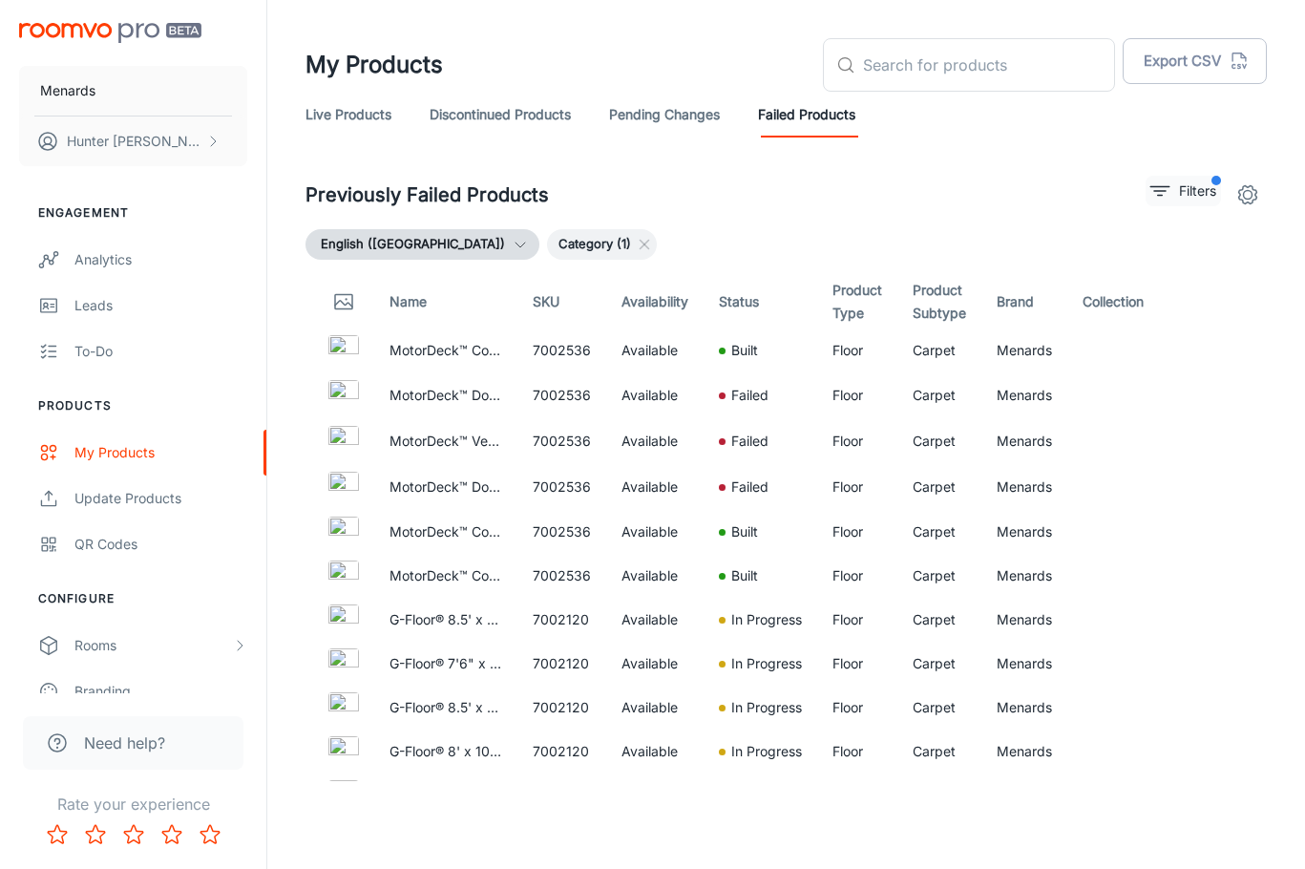
click at [1171, 182] on button "Filters" at bounding box center [1183, 191] width 75 height 31
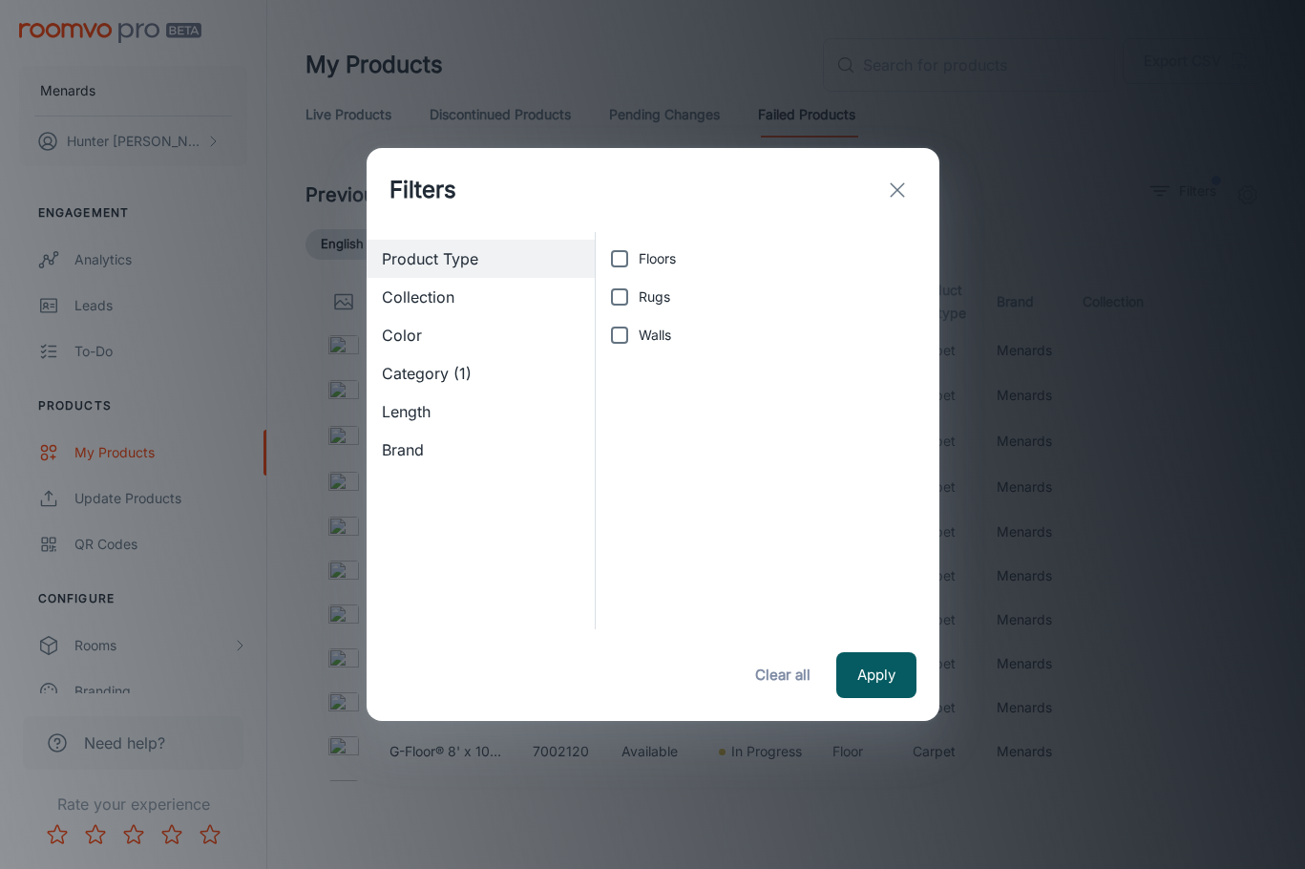
click at [898, 191] on line "exit" at bounding box center [897, 189] width 13 height 13
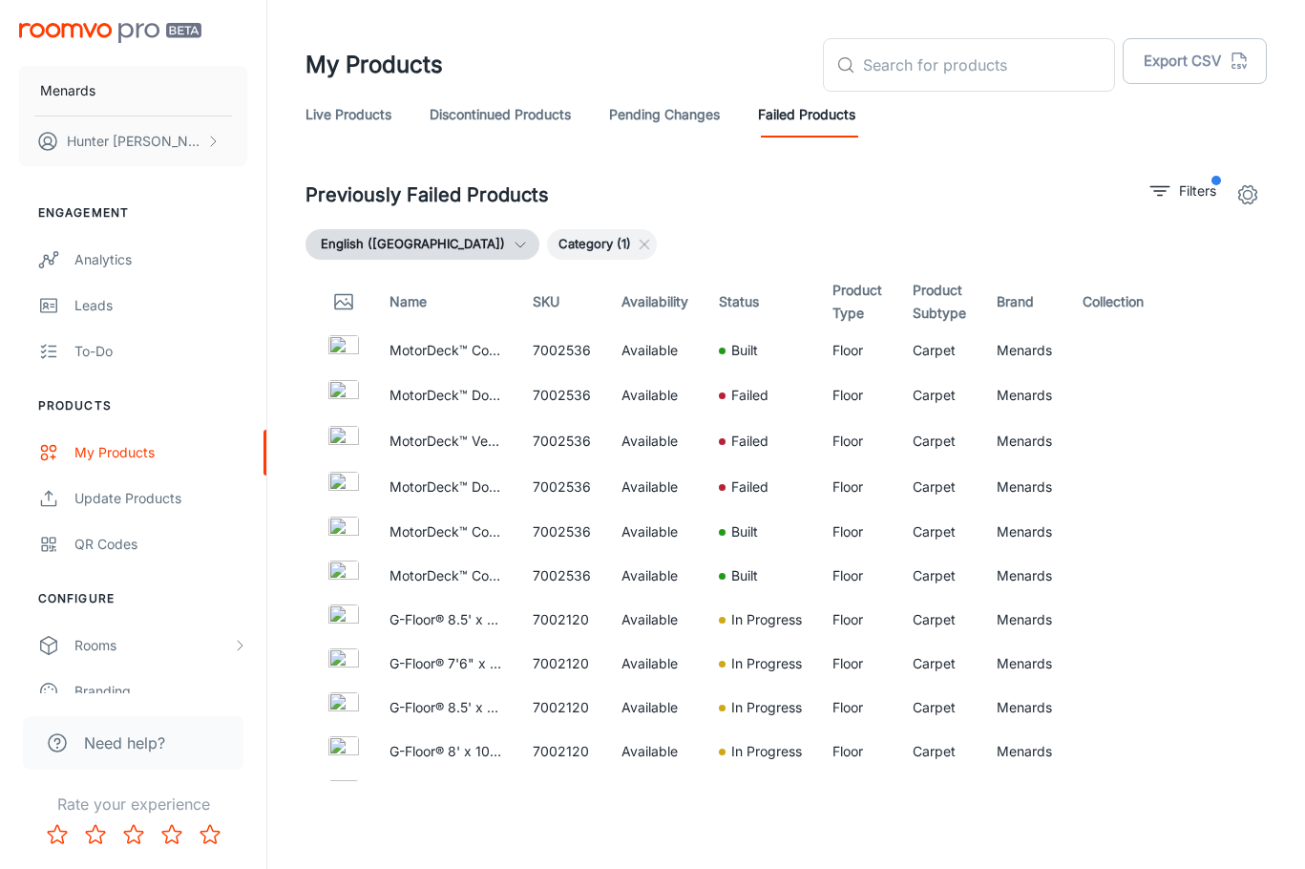
click at [940, 176] on div "Previously Failed Products Filters" at bounding box center [787, 195] width 962 height 38
click at [945, 58] on input "text" at bounding box center [989, 64] width 252 height 53
click at [964, 80] on input "text" at bounding box center [989, 64] width 252 height 53
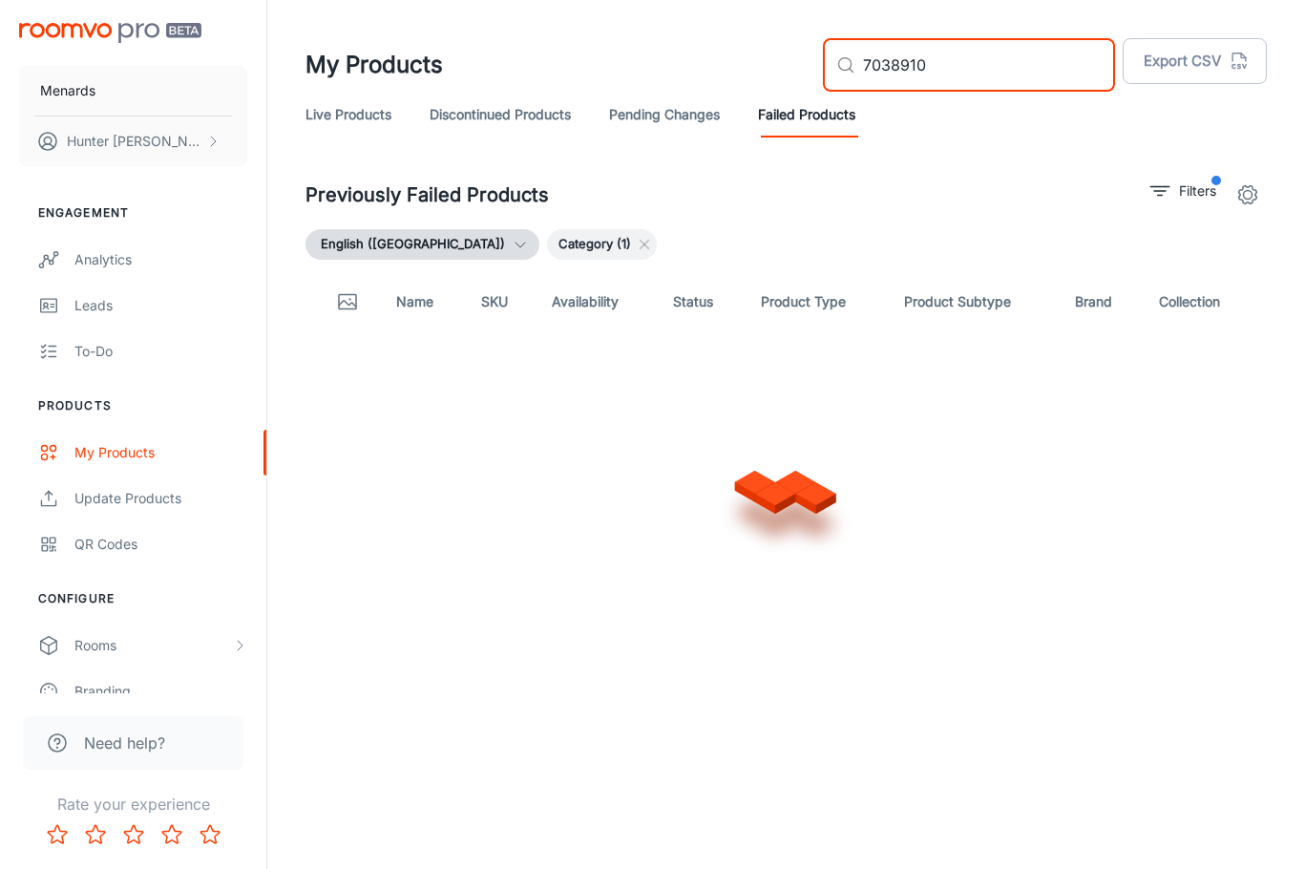
type input "7038910"
click at [1194, 194] on p "Filters" at bounding box center [1197, 190] width 37 height 21
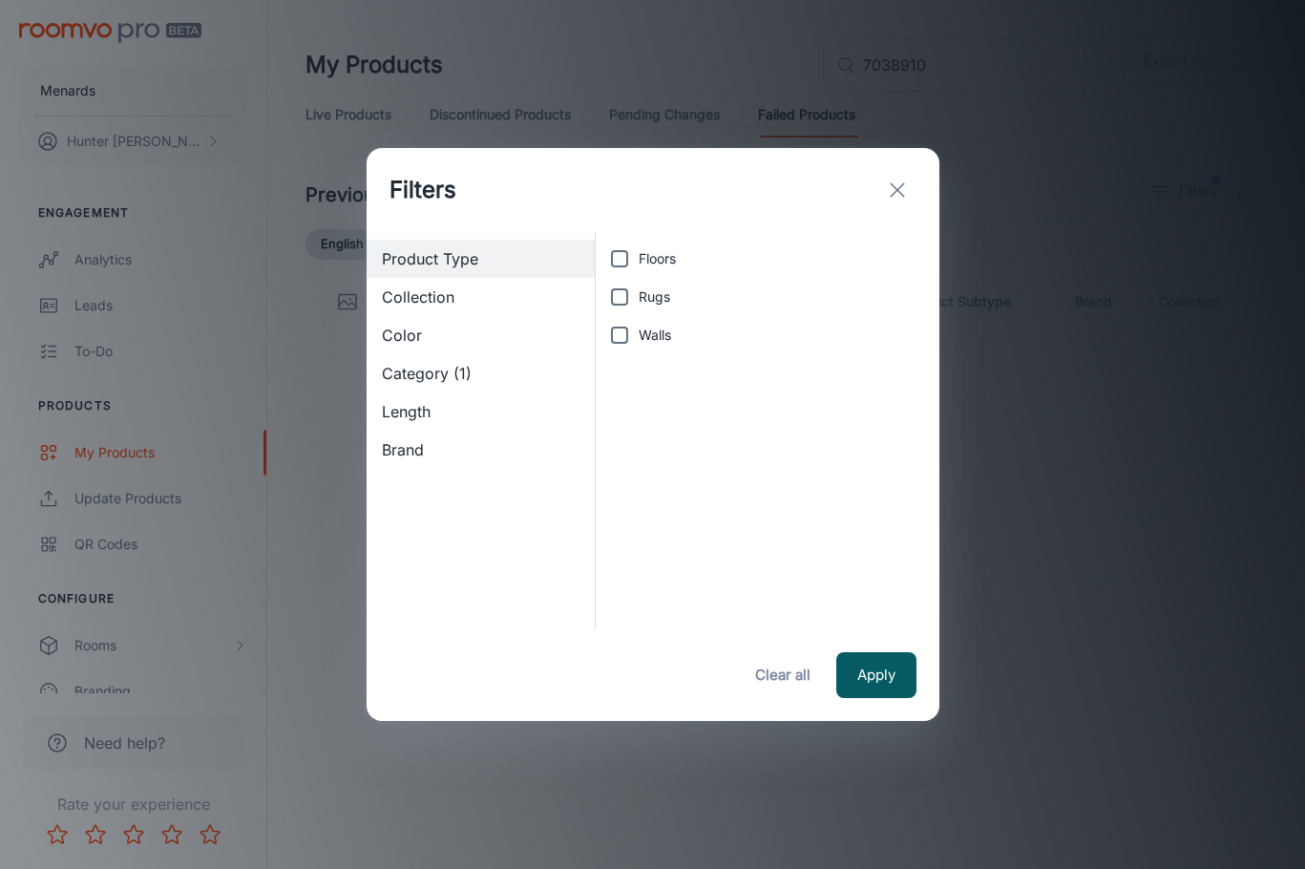
click at [461, 374] on span "Category (1)" at bounding box center [481, 373] width 199 height 23
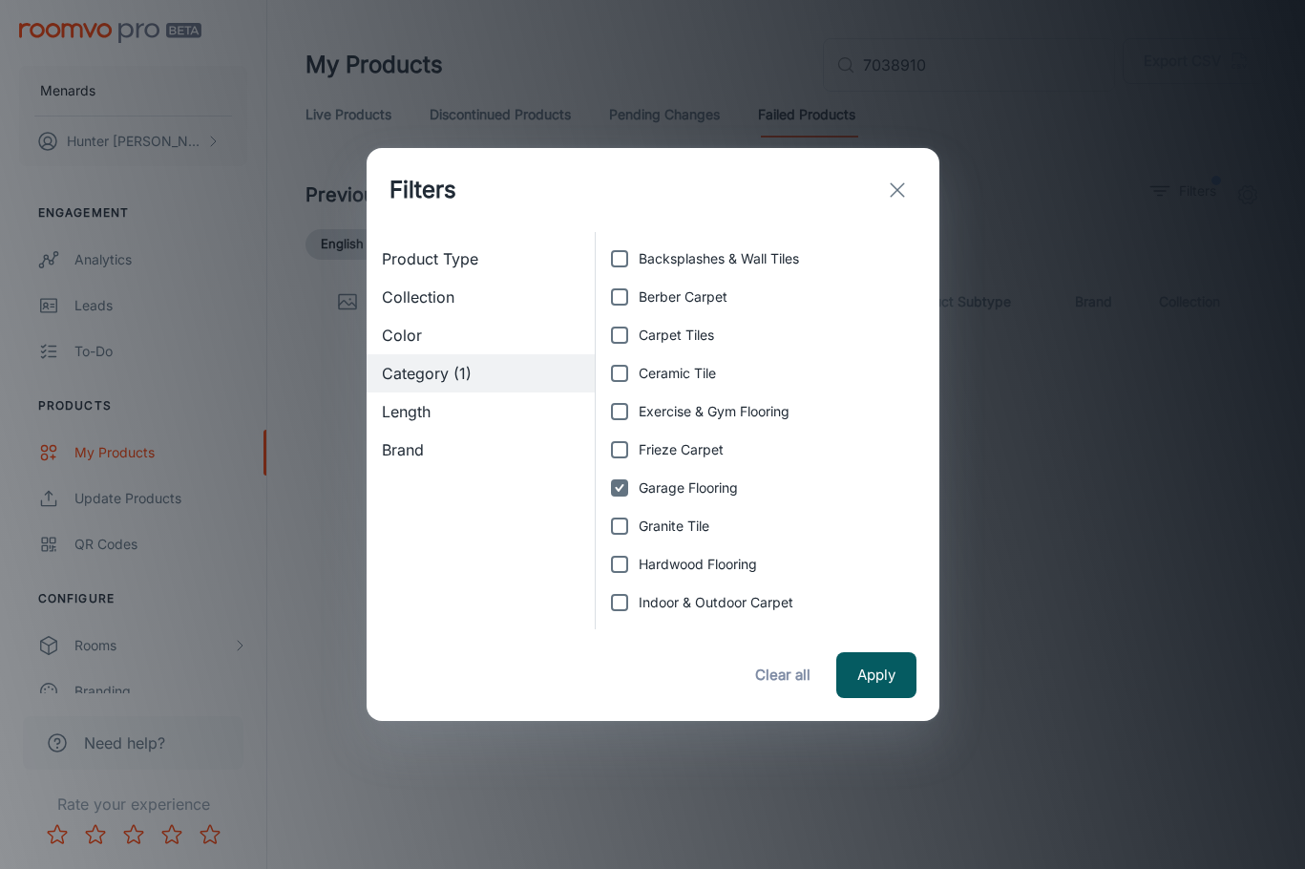
click at [695, 487] on span "Garage Flooring" at bounding box center [688, 487] width 99 height 21
click at [639, 487] on input "Garage Flooring" at bounding box center [620, 488] width 38 height 38
checkbox input "false"
click at [873, 675] on button "Apply" at bounding box center [877, 675] width 80 height 46
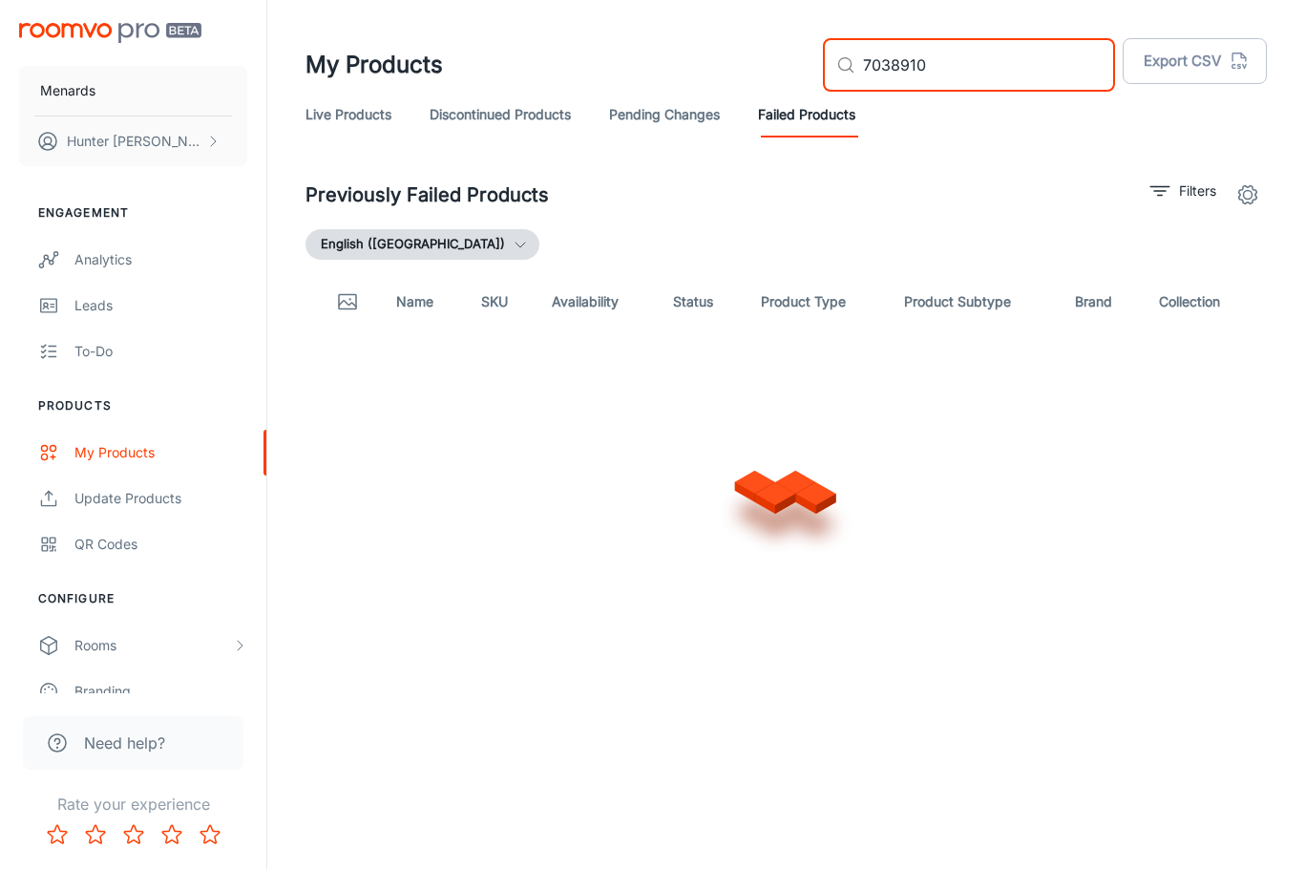
click at [1008, 69] on input "7038910" at bounding box center [989, 64] width 252 height 53
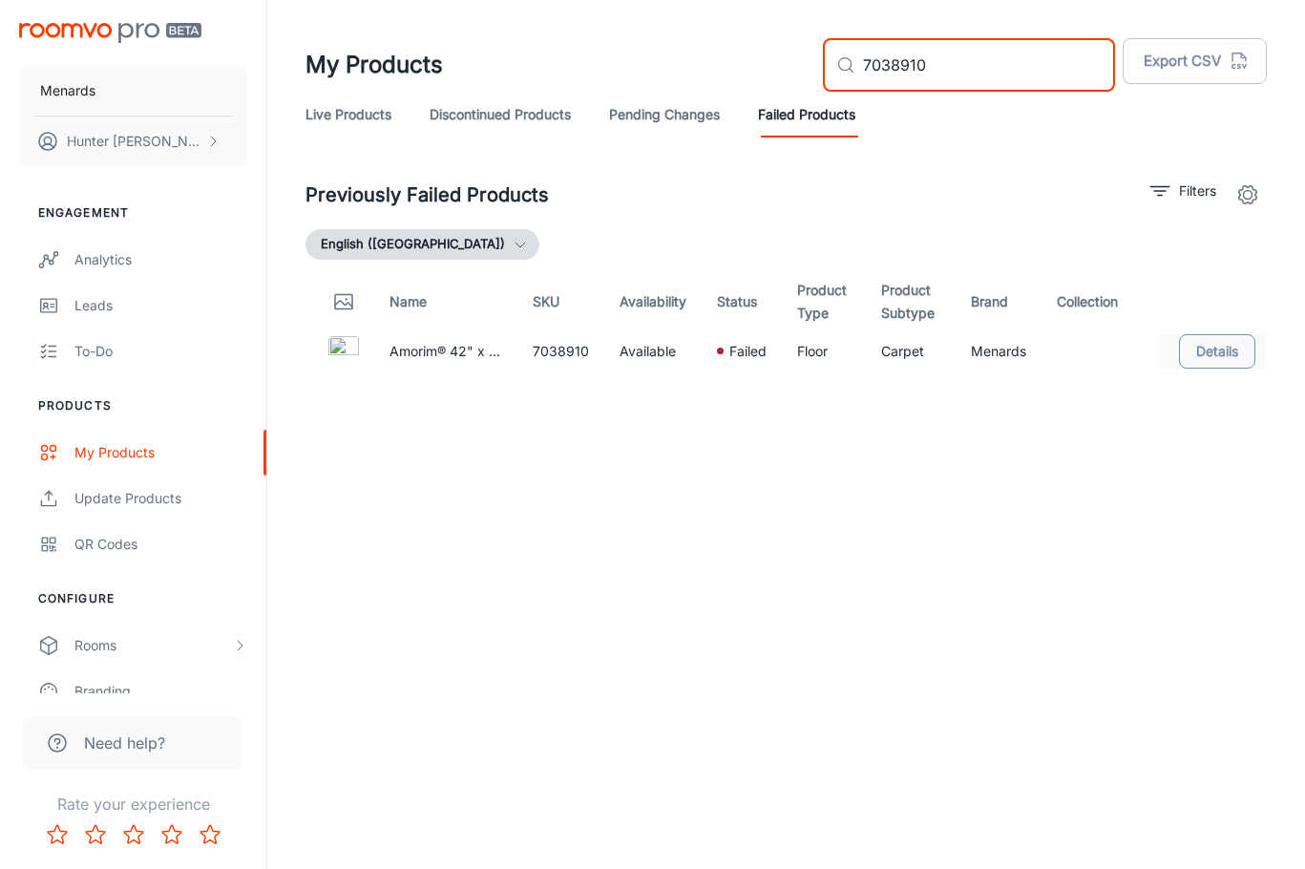
click at [1215, 361] on button "Details" at bounding box center [1217, 351] width 76 height 34
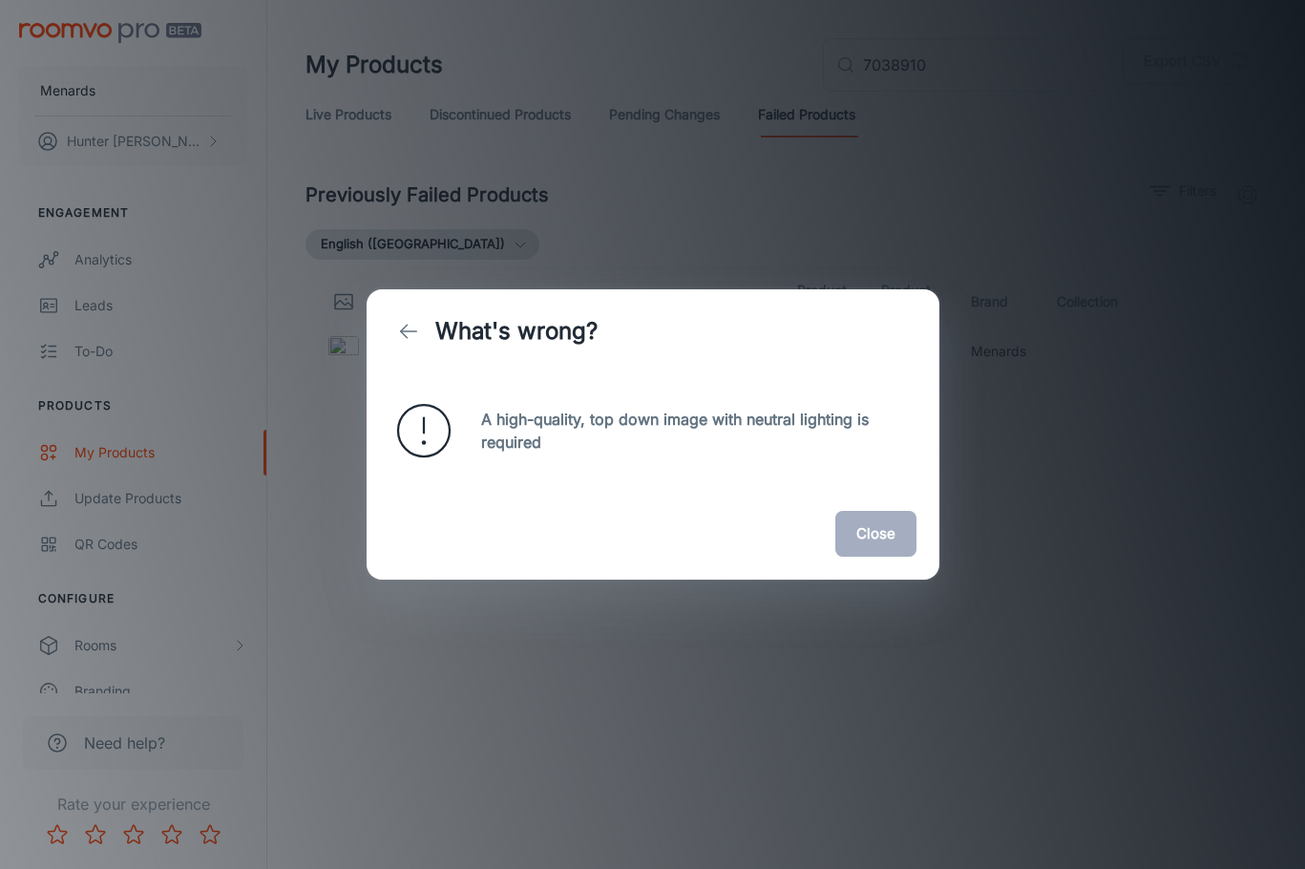
click at [889, 540] on button "Close" at bounding box center [876, 534] width 81 height 46
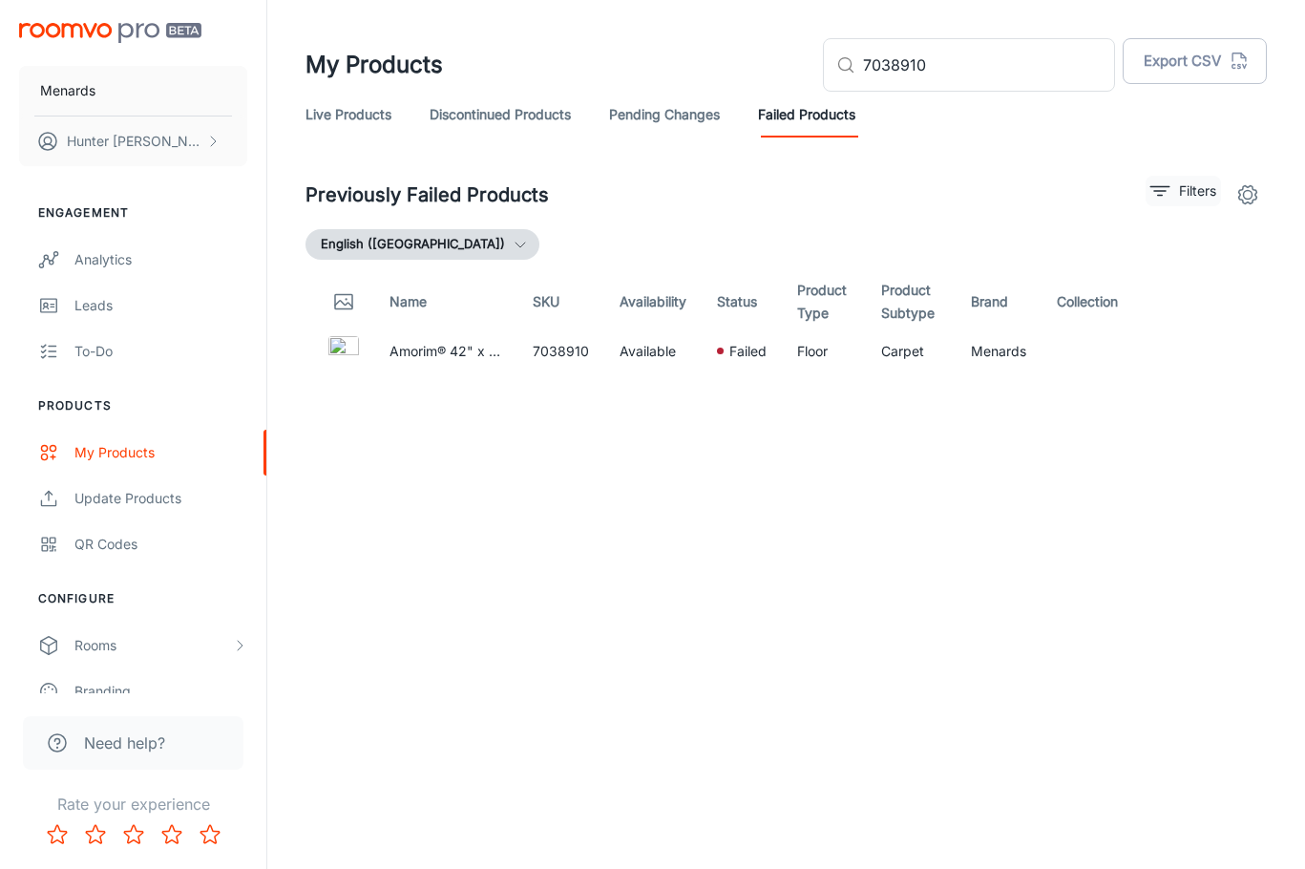
click at [1188, 194] on p "Filters" at bounding box center [1197, 190] width 37 height 21
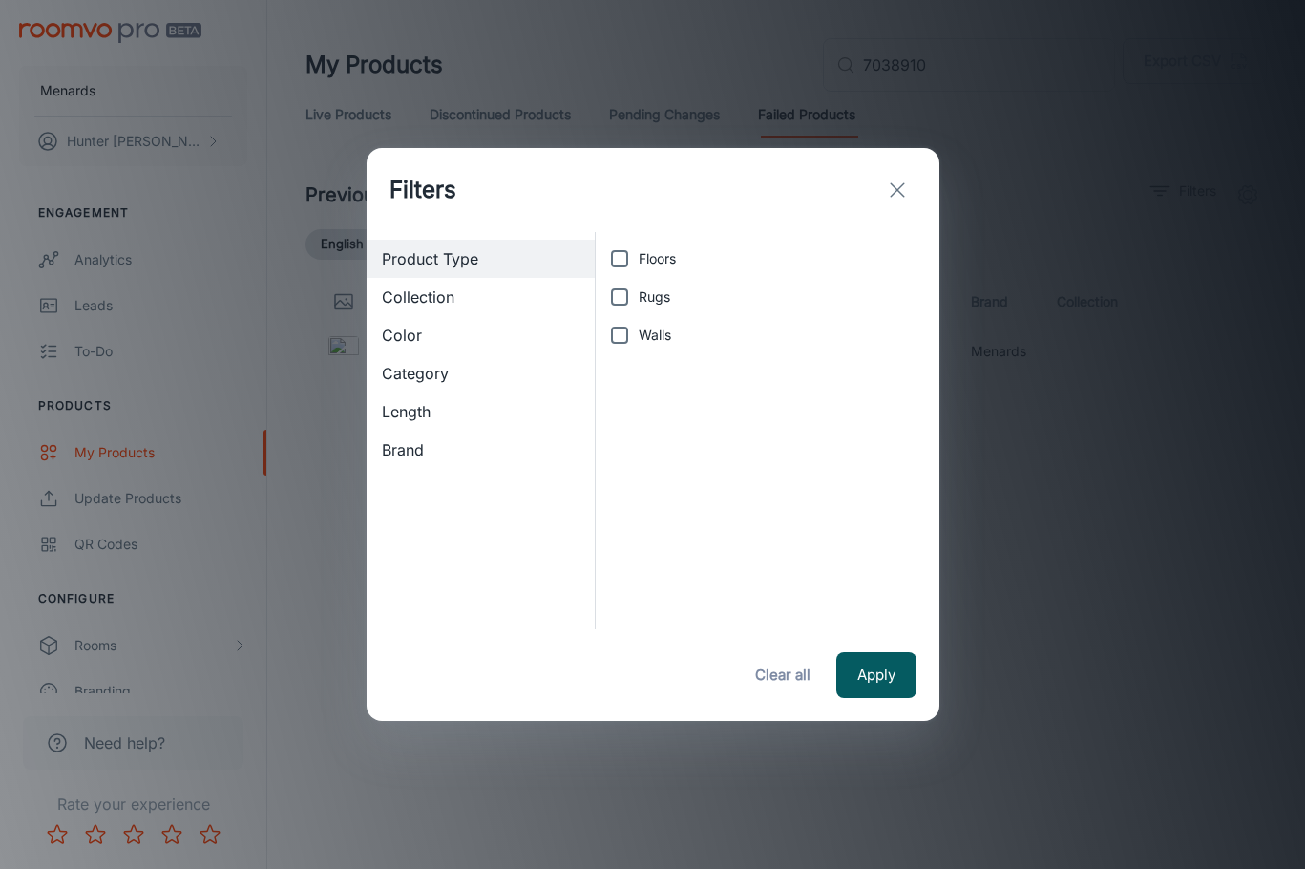
click at [894, 194] on line "exit" at bounding box center [897, 189] width 13 height 13
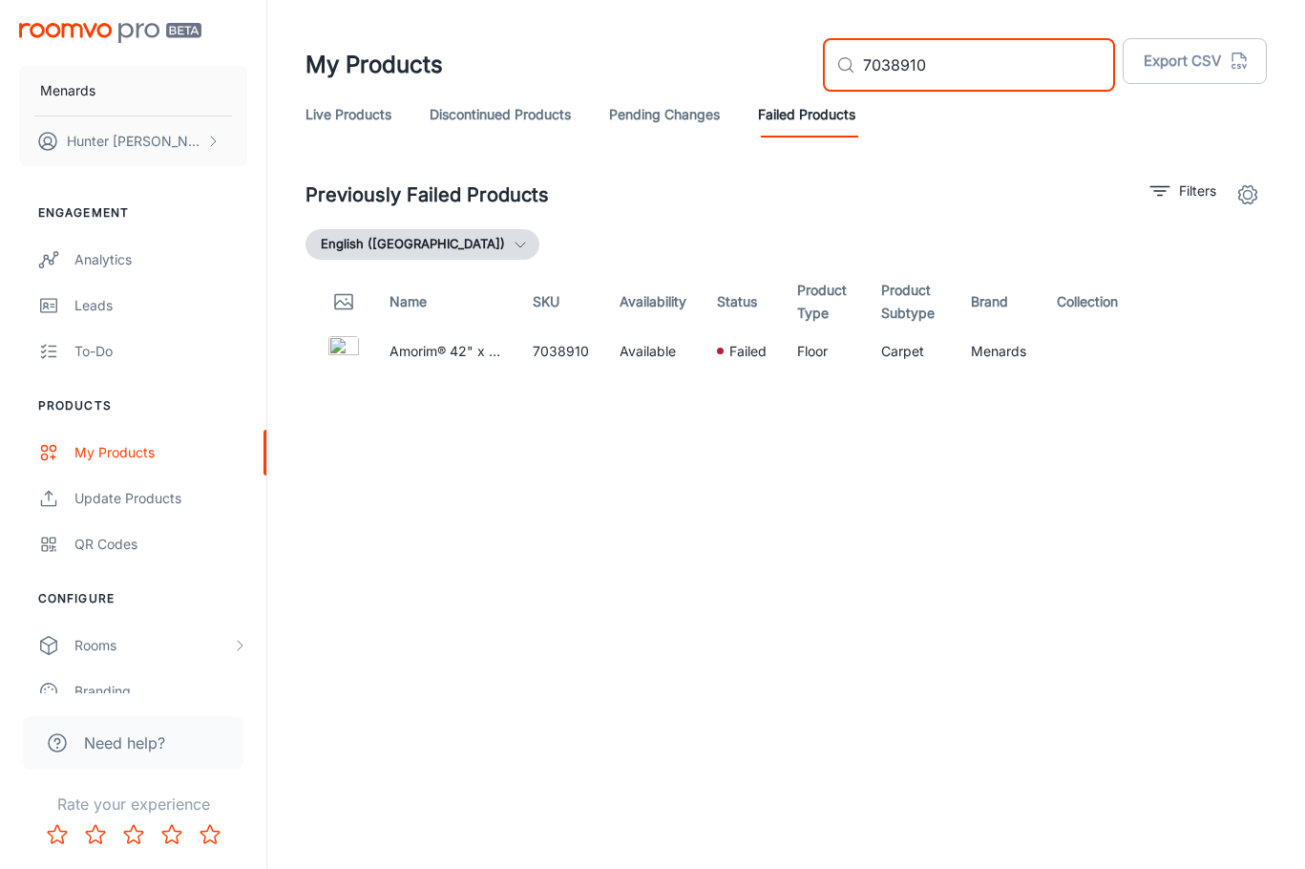
drag, startPoint x: 996, startPoint y: 70, endPoint x: 849, endPoint y: 77, distance: 147.3
click at [849, 77] on div "My Products ​ 7038910 ​ Export CSV" at bounding box center [787, 64] width 962 height 53
type input "7033649"
click at [1226, 349] on button "Details" at bounding box center [1217, 351] width 76 height 34
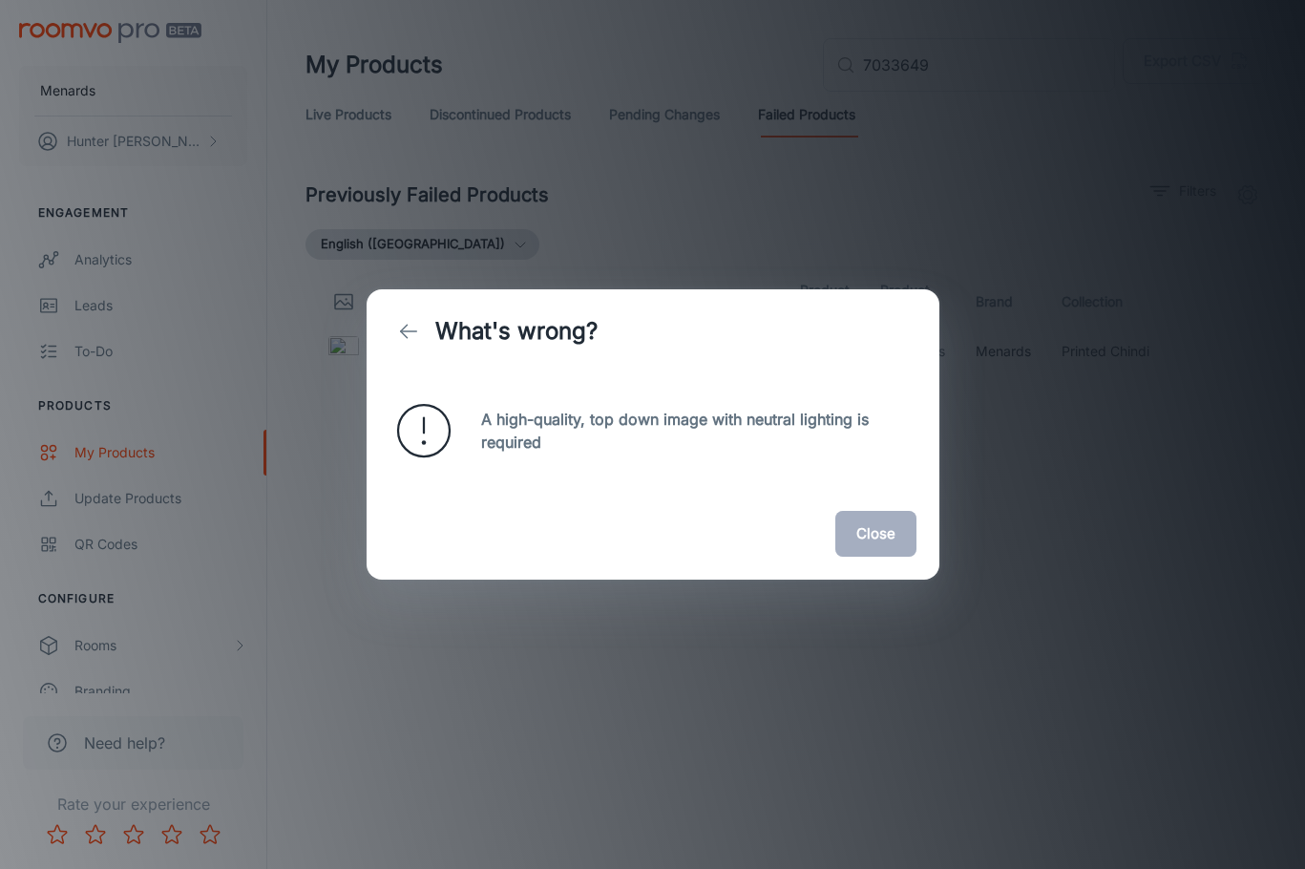
click at [877, 544] on button "Close" at bounding box center [876, 534] width 81 height 46
